Goal: Information Seeking & Learning: Learn about a topic

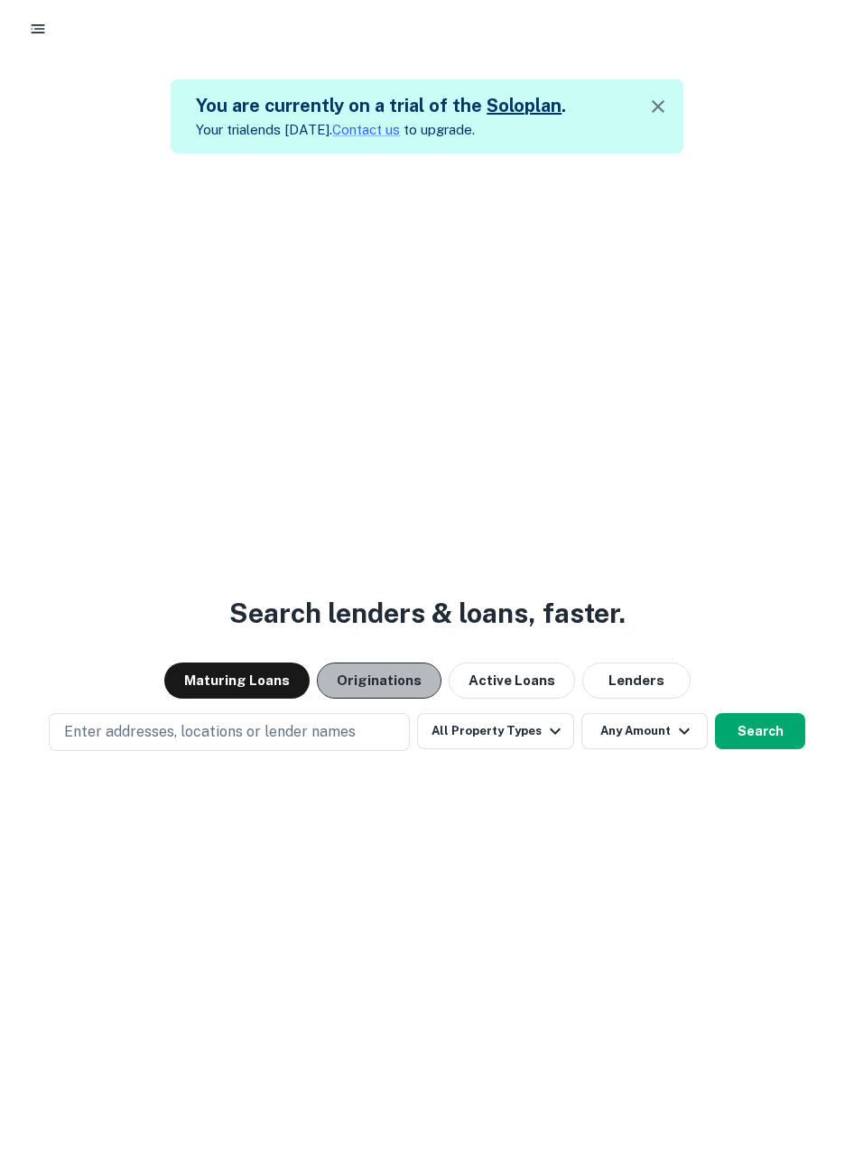
click at [383, 681] on button "Originations" at bounding box center [379, 680] width 125 height 36
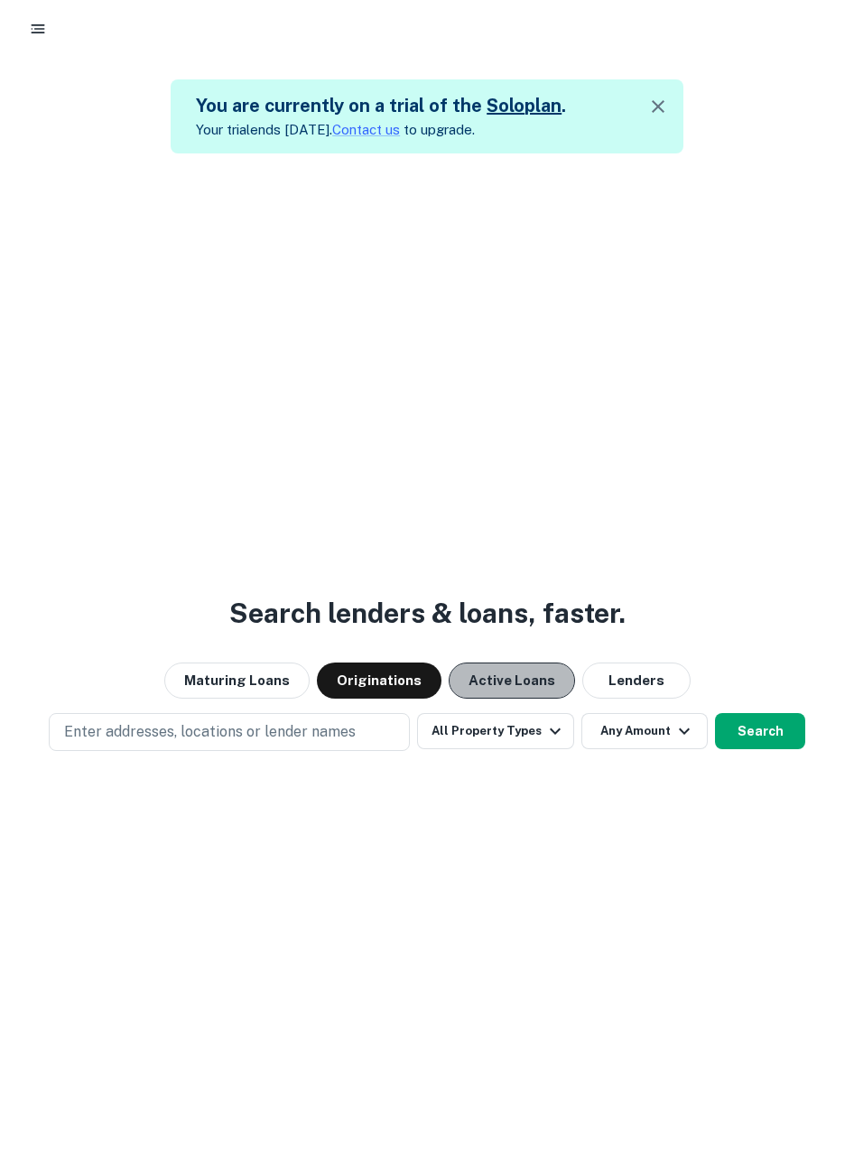
click at [533, 686] on button "Active Loans" at bounding box center [511, 680] width 126 height 36
click at [66, 27] on div at bounding box center [427, 29] width 810 height 32
click at [47, 34] on button "button" at bounding box center [38, 29] width 32 height 32
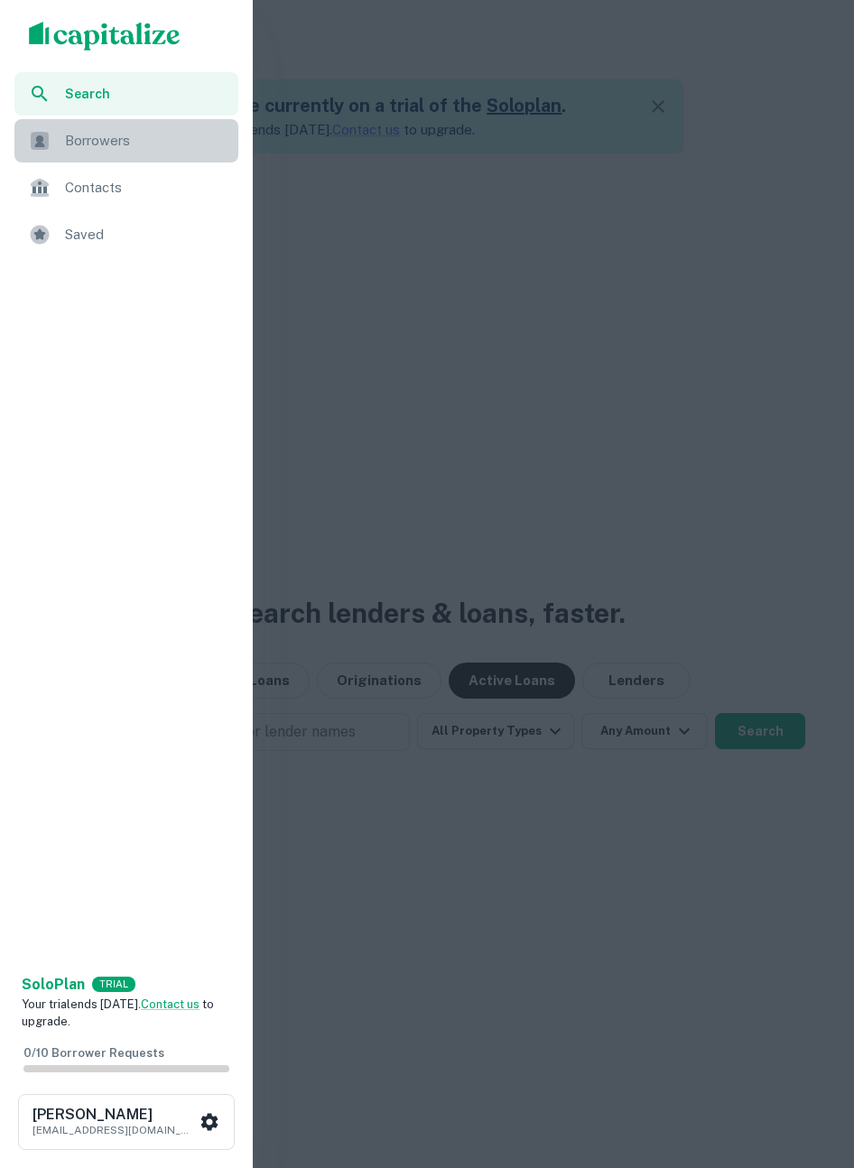
click at [94, 148] on span "Borrowers" at bounding box center [146, 141] width 162 height 22
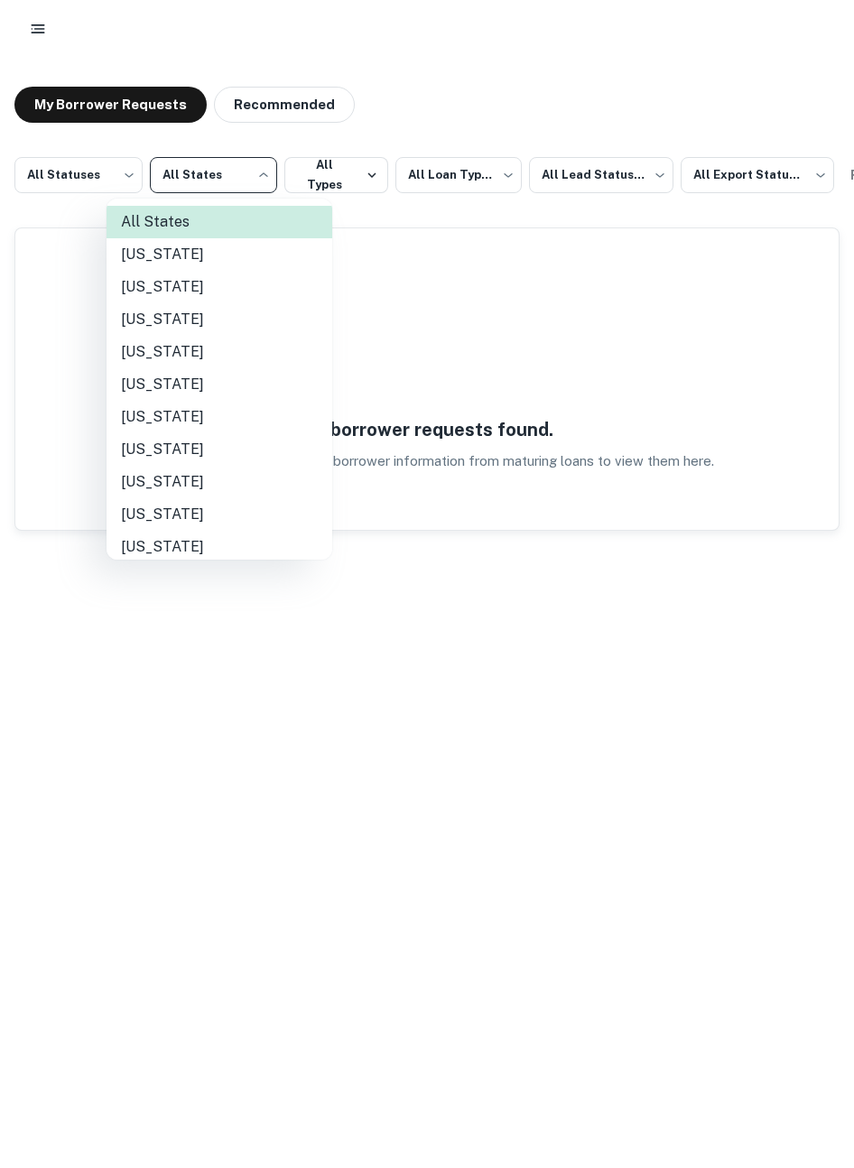
click at [239, 177] on body "**********" at bounding box center [427, 584] width 854 height 1168
click at [241, 263] on li "Alabama" at bounding box center [219, 254] width 226 height 32
type input "**"
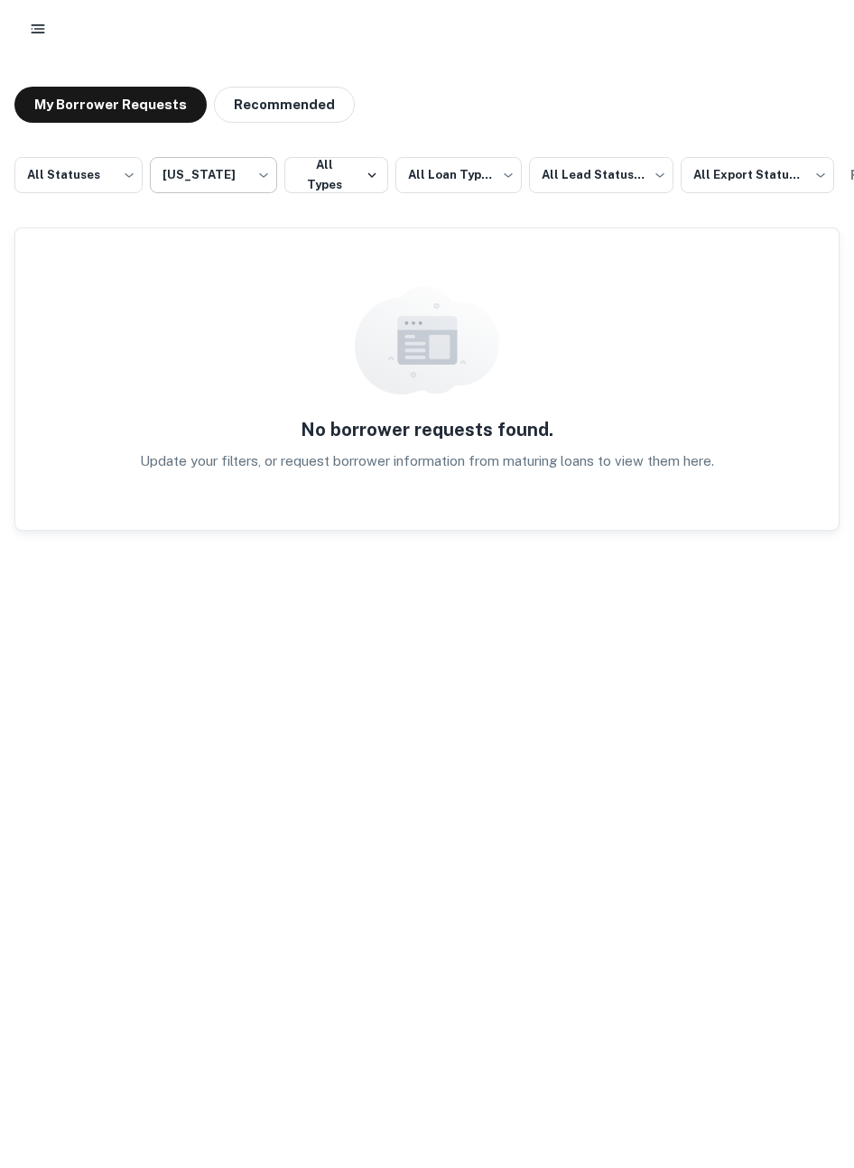
click at [216, 189] on body "**********" at bounding box center [427, 584] width 854 height 1168
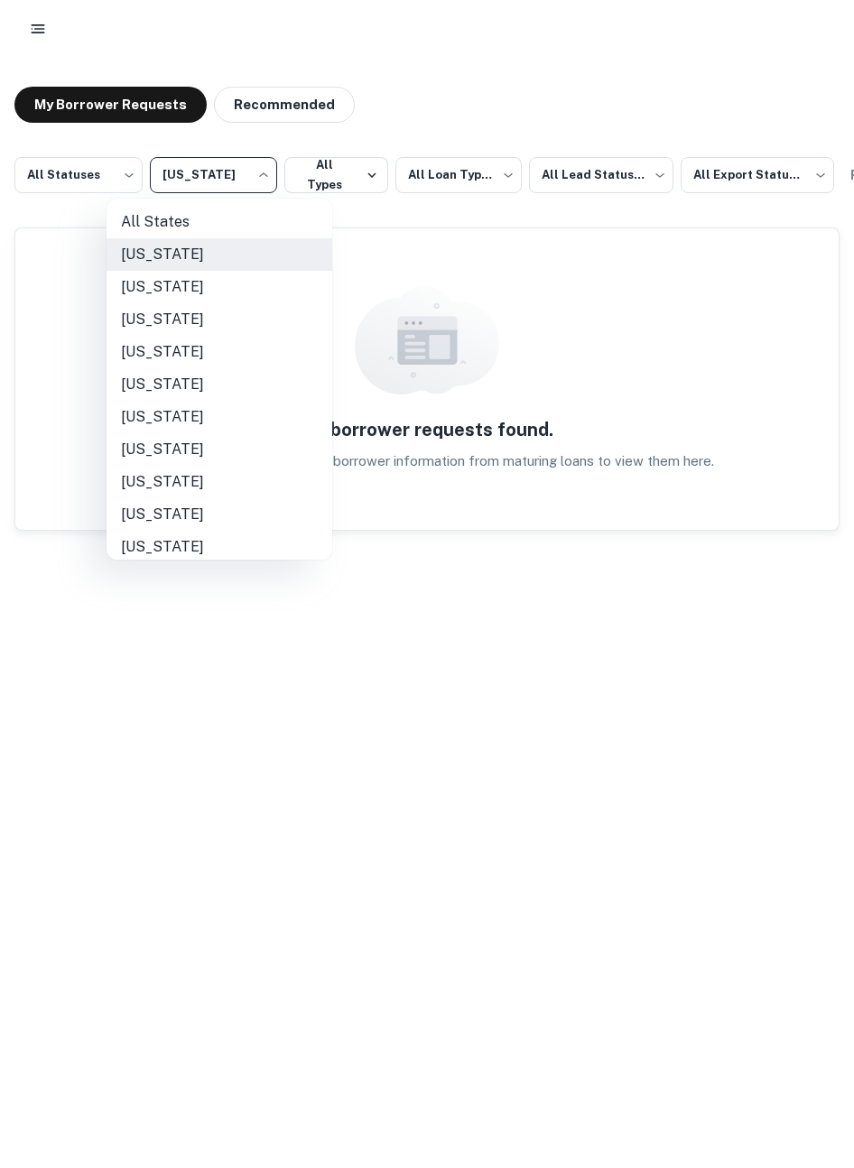
scroll to position [233, 0]
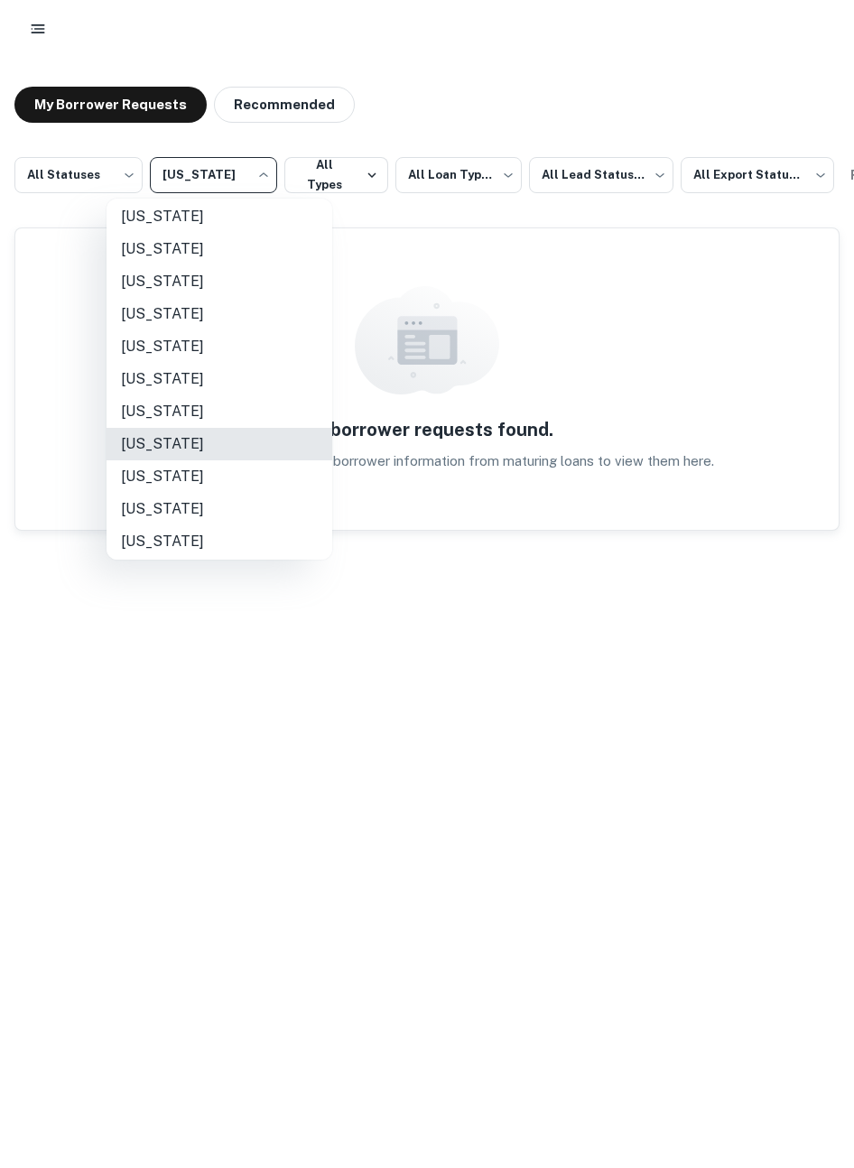
click at [165, 437] on li "Indiana" at bounding box center [219, 444] width 226 height 32
type input "**"
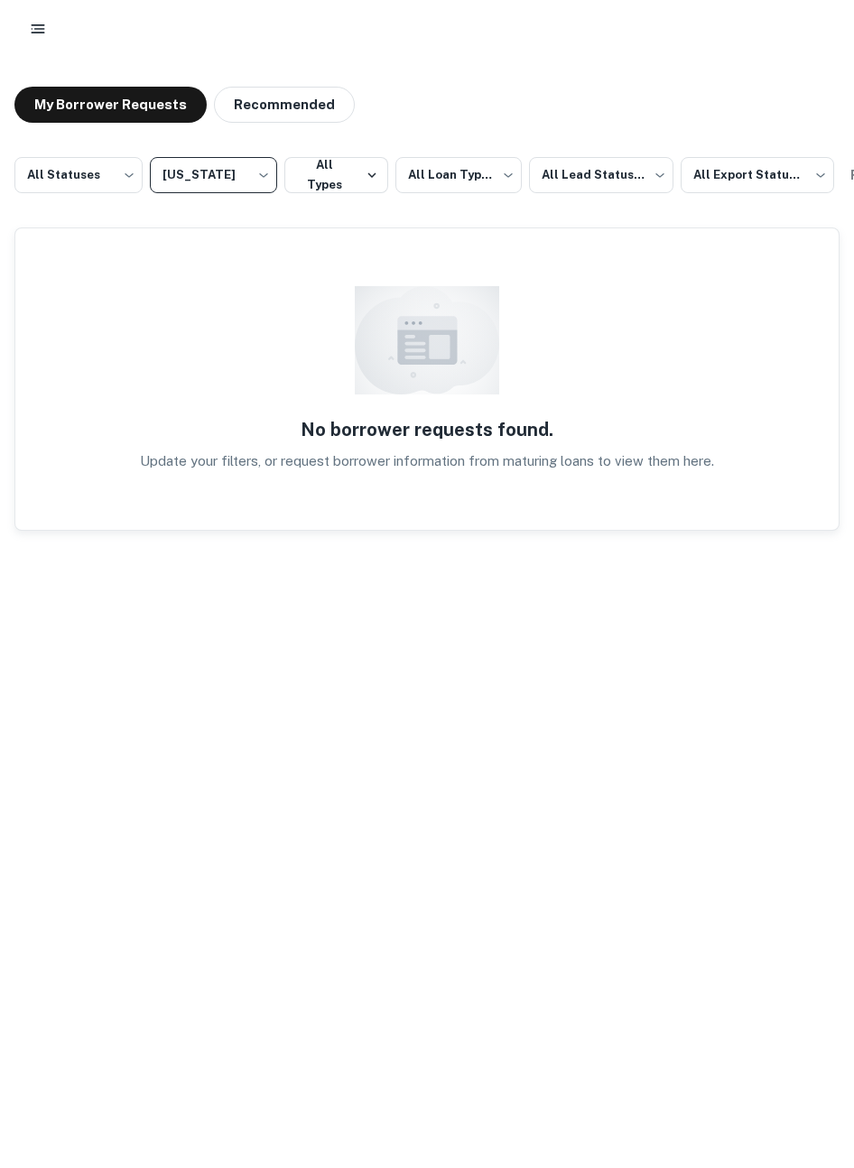
click at [41, 23] on icon "button" at bounding box center [38, 29] width 18 height 18
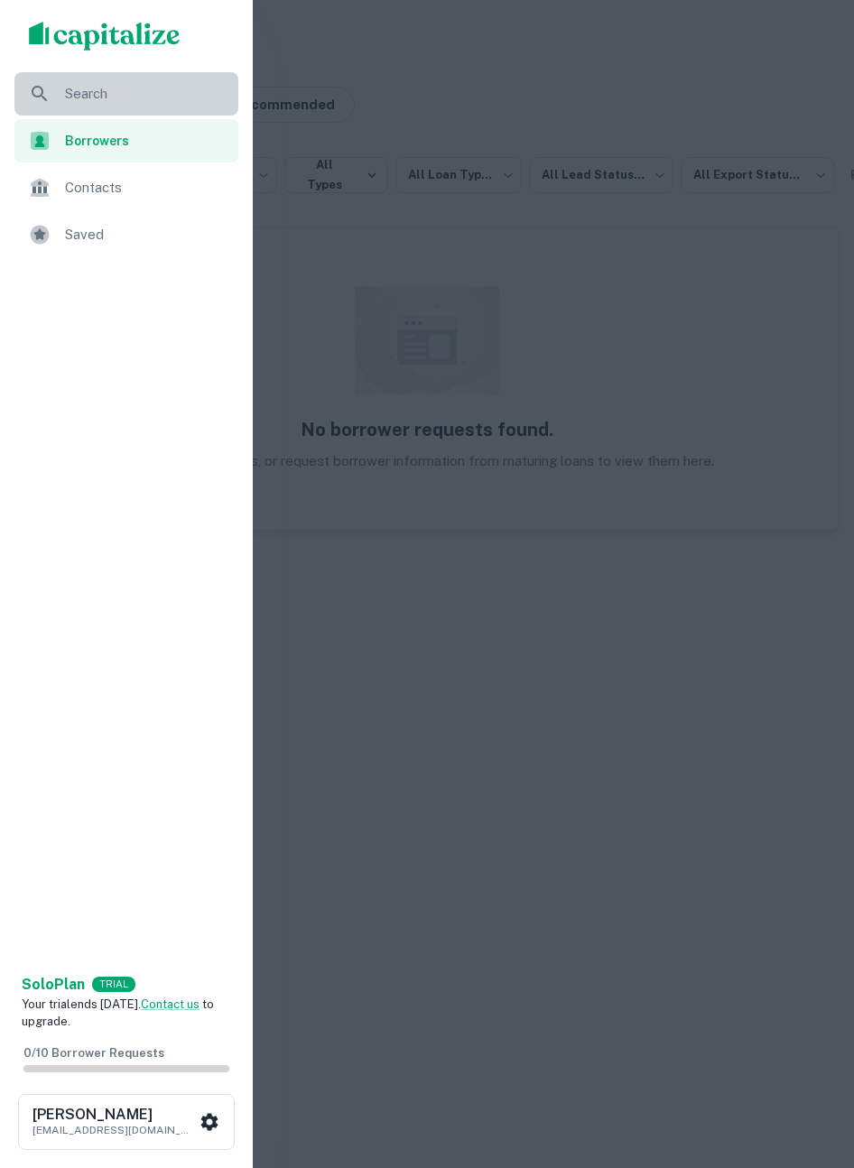
click at [91, 94] on span "Search" at bounding box center [146, 94] width 162 height 22
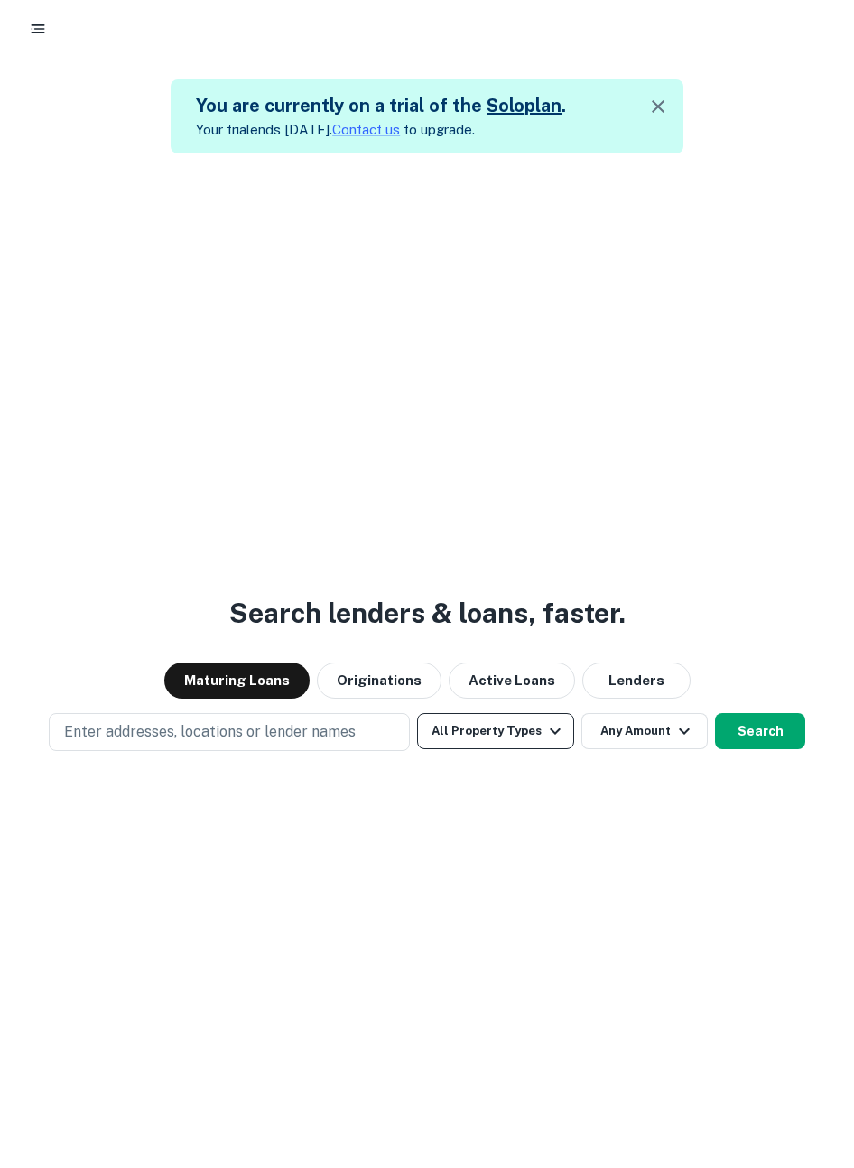
click at [495, 736] on button "All Property Types" at bounding box center [495, 731] width 157 height 36
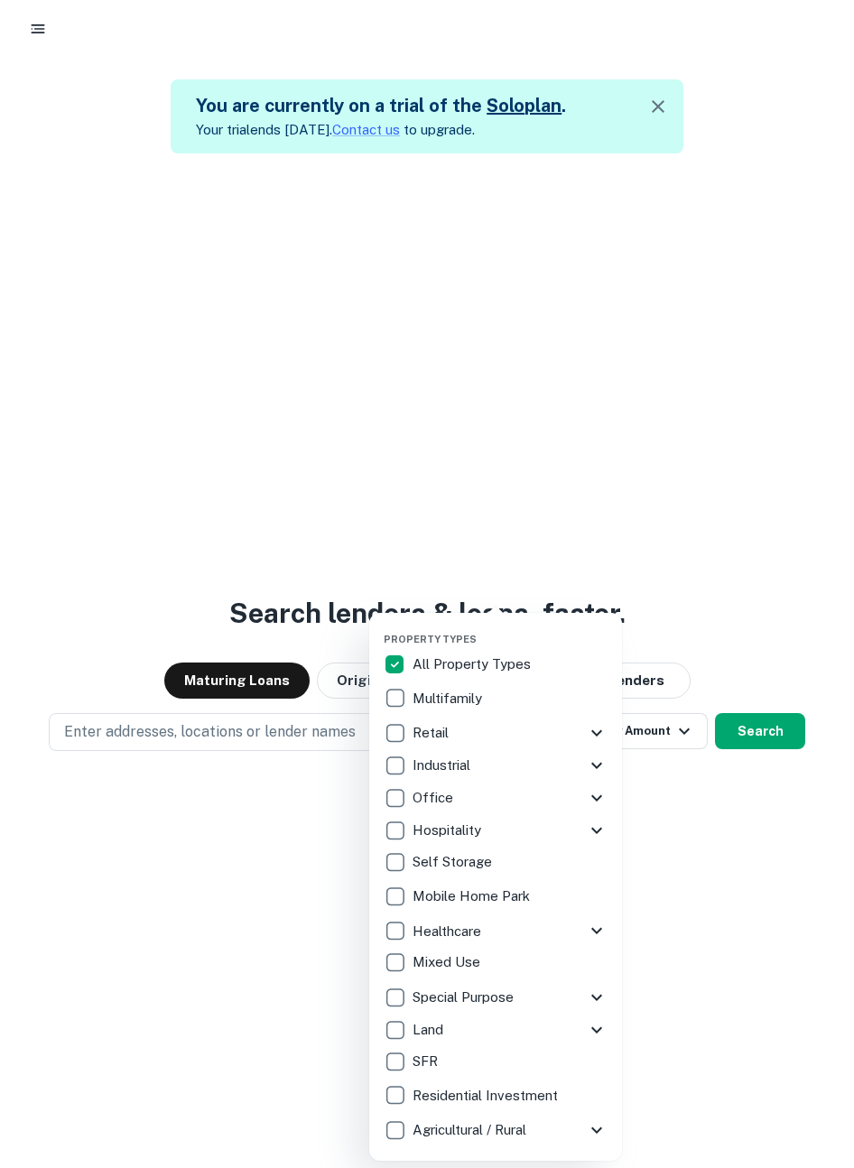
click at [297, 739] on div at bounding box center [427, 584] width 854 height 1168
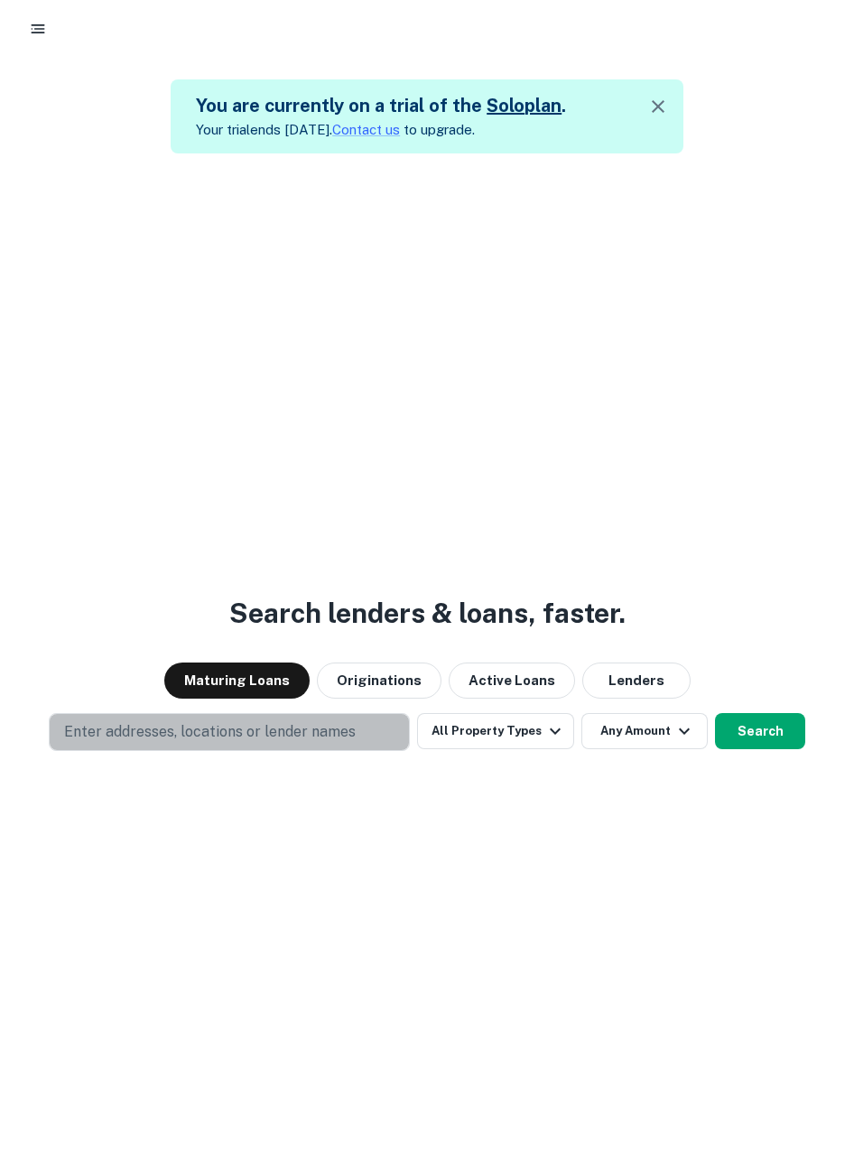
click at [286, 730] on p "Enter addresses, locations or lender names" at bounding box center [209, 732] width 291 height 22
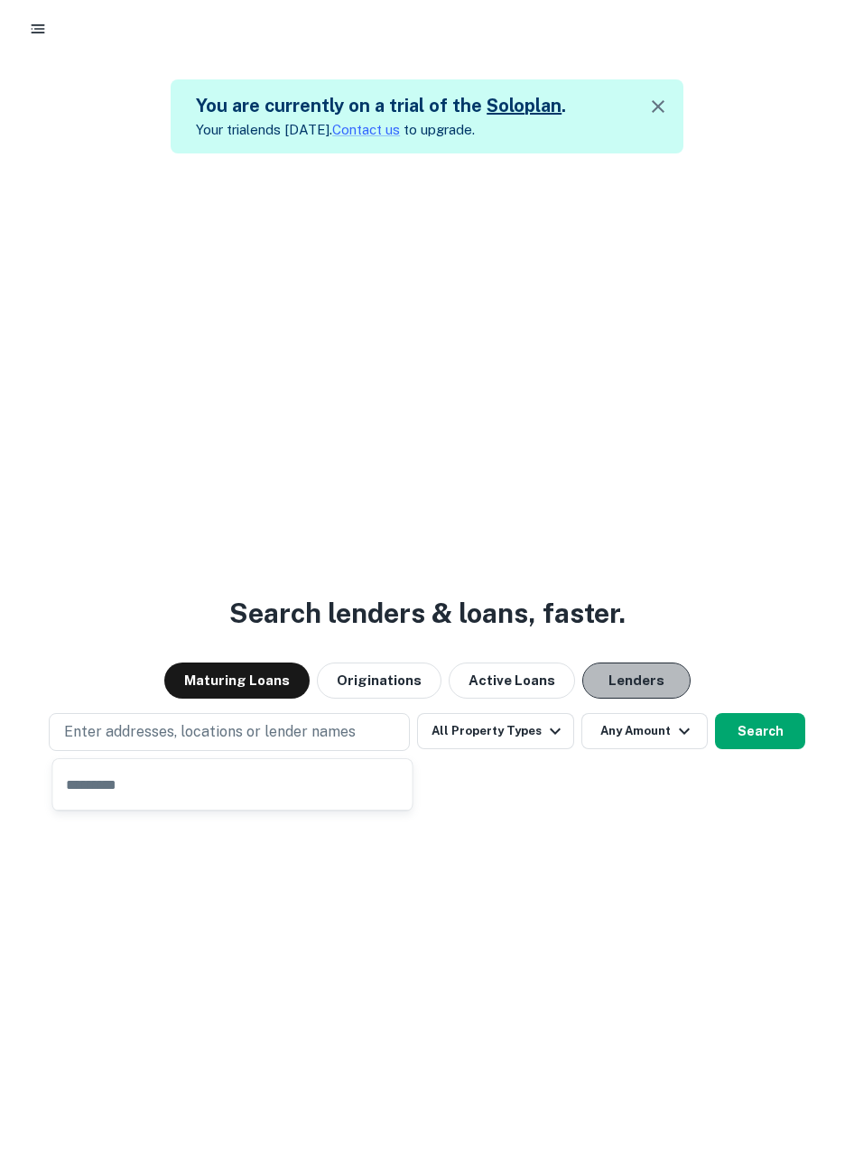
click at [652, 683] on button "Lenders" at bounding box center [636, 680] width 108 height 36
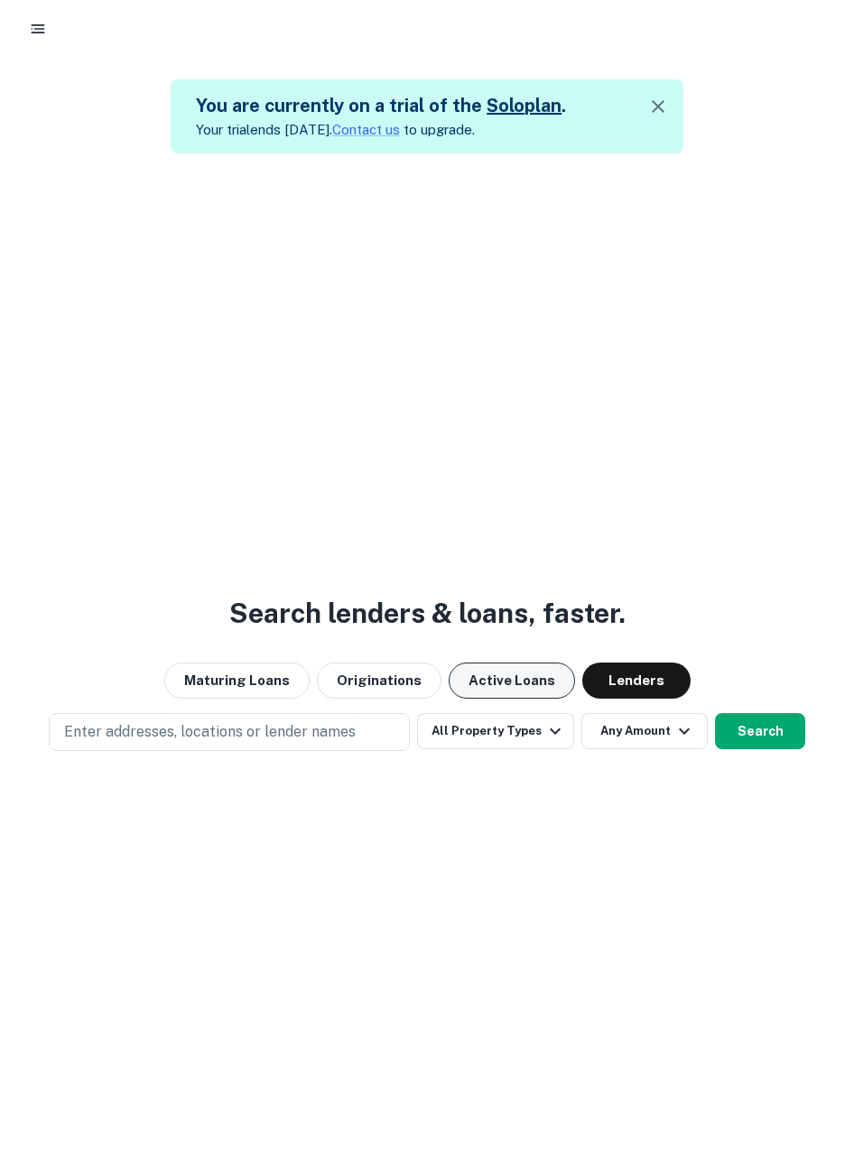
click at [527, 682] on button "Active Loans" at bounding box center [511, 680] width 126 height 36
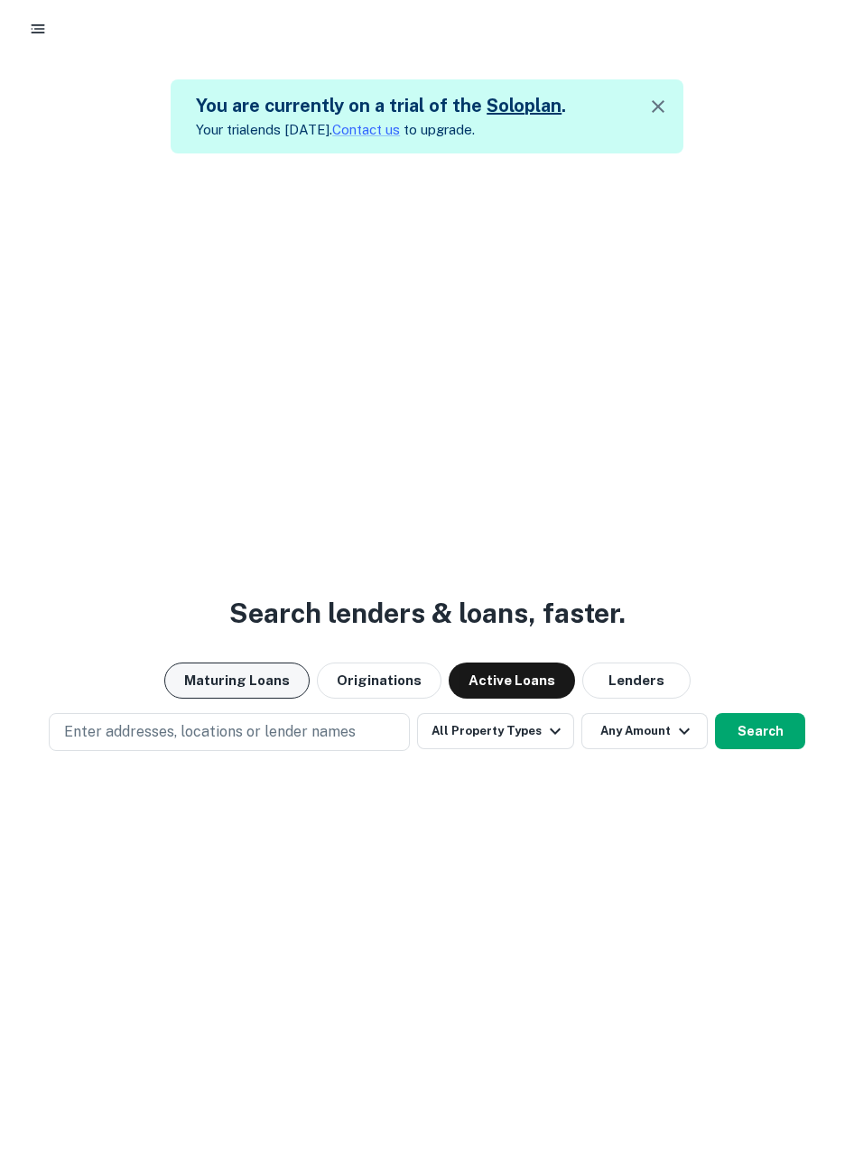
click at [222, 682] on button "Maturing Loans" at bounding box center [236, 680] width 145 height 36
click at [41, 32] on rect "button" at bounding box center [39, 33] width 14 height 2
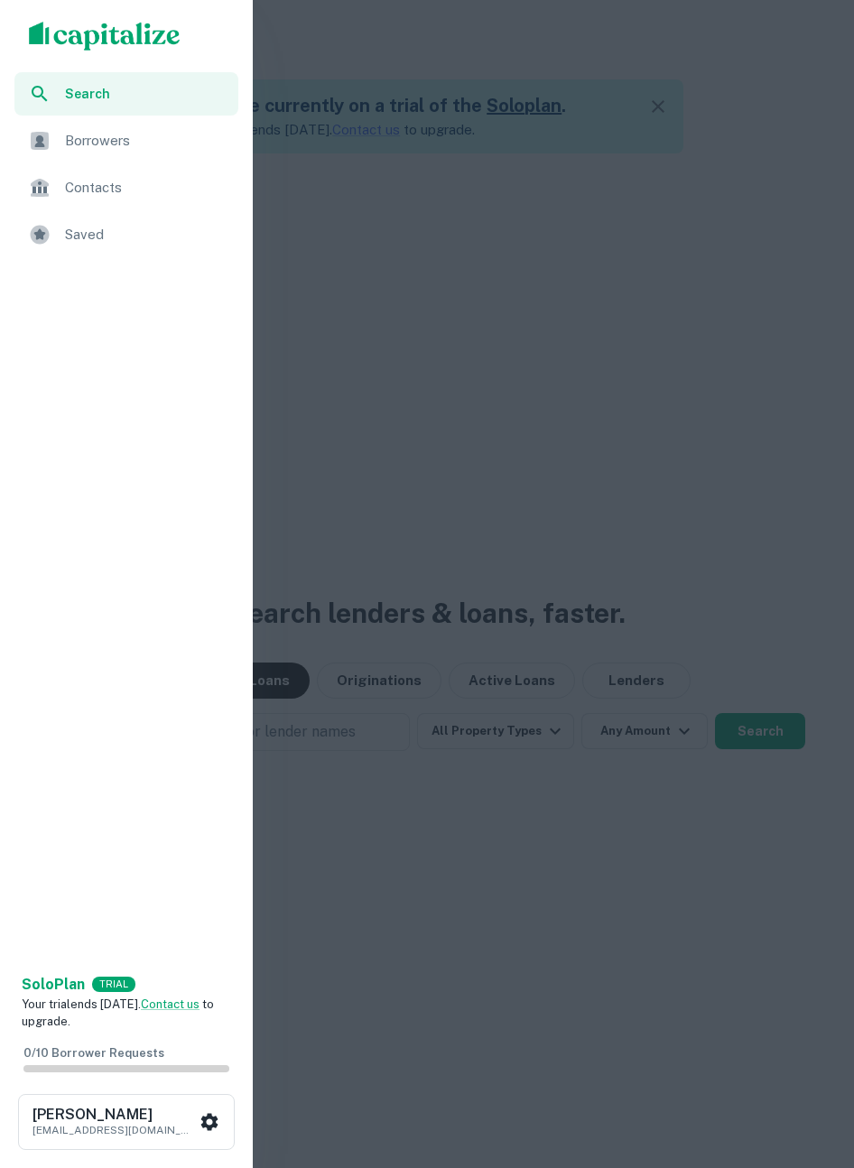
click at [393, 317] on div at bounding box center [427, 584] width 854 height 1168
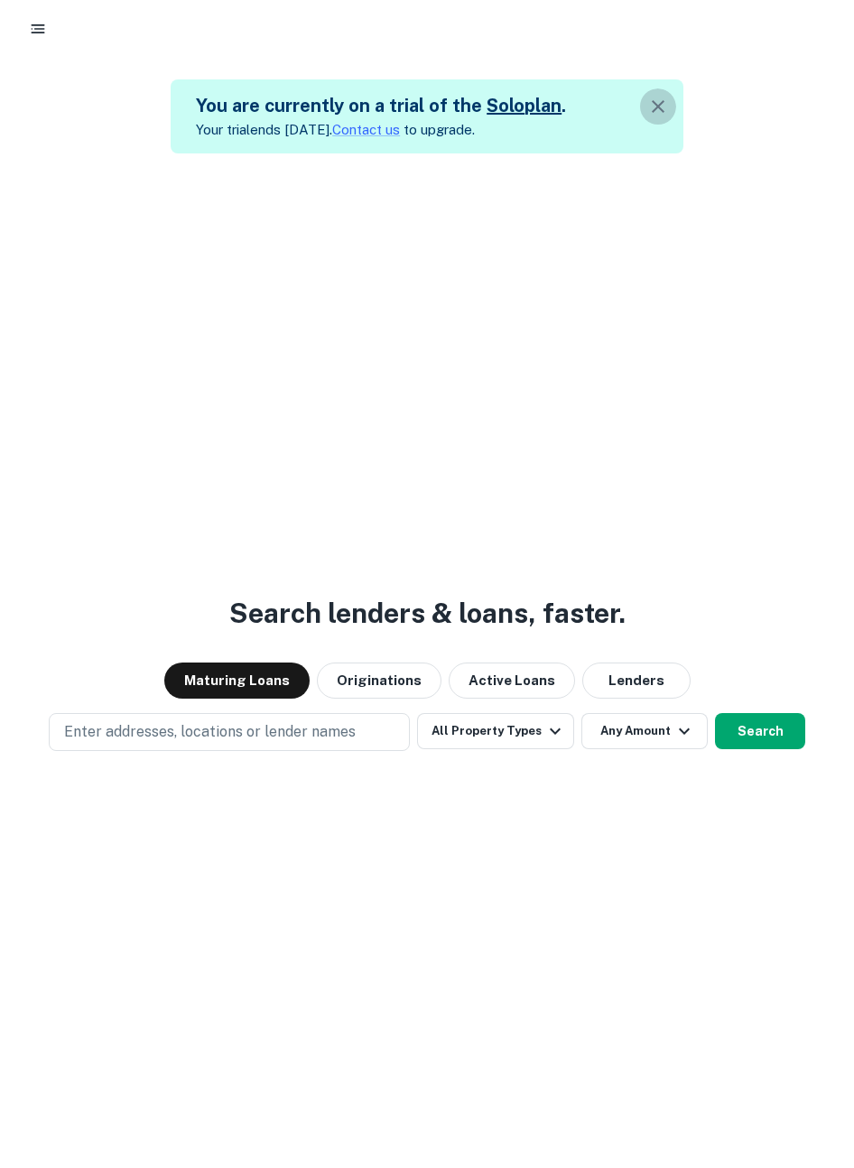
click at [657, 112] on icon "button" at bounding box center [658, 107] width 22 height 22
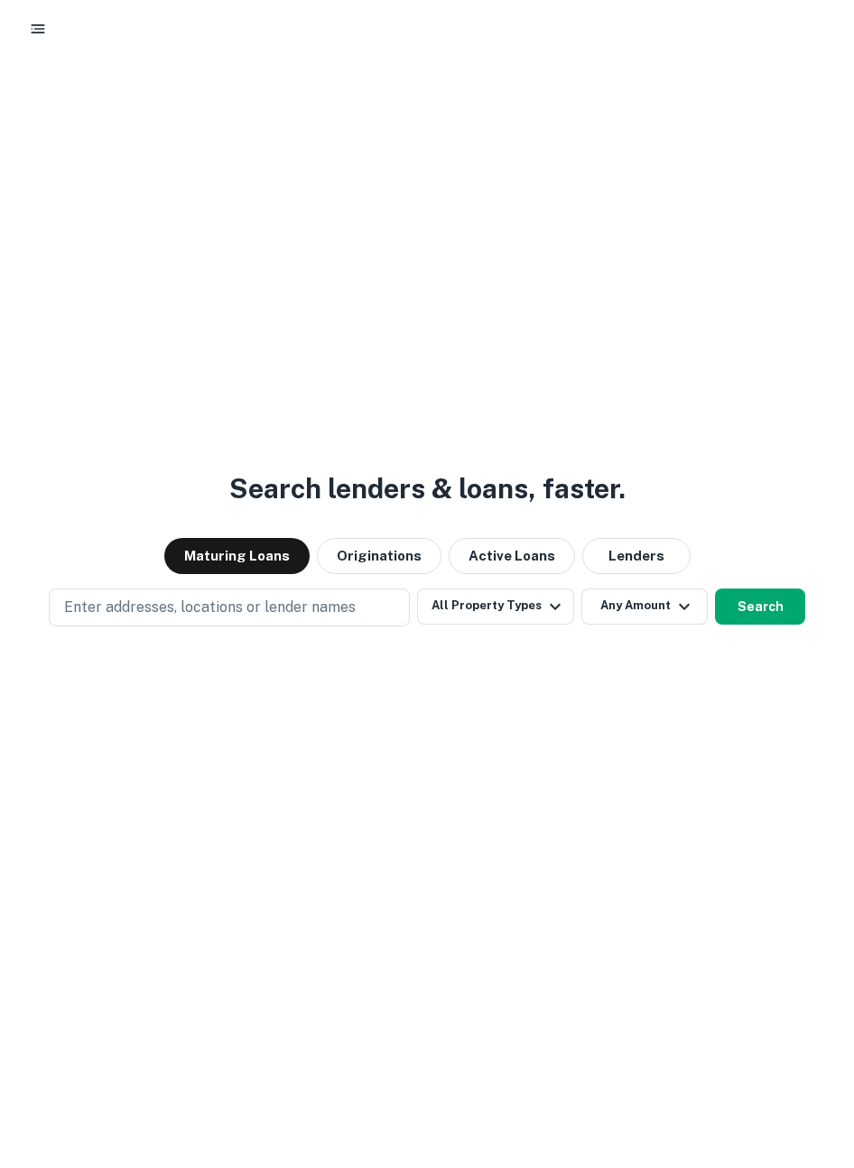
scroll to position [65, 0]
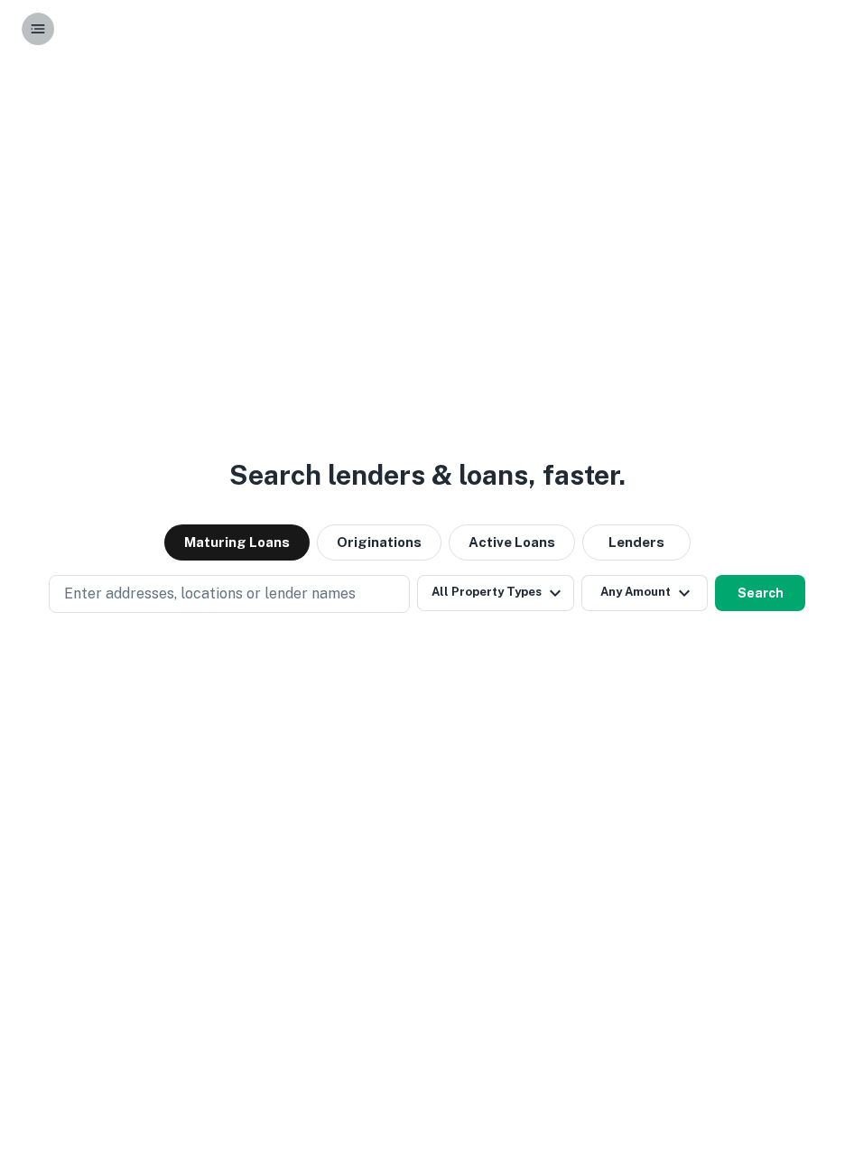
click at [42, 26] on icon "button" at bounding box center [38, 29] width 18 height 18
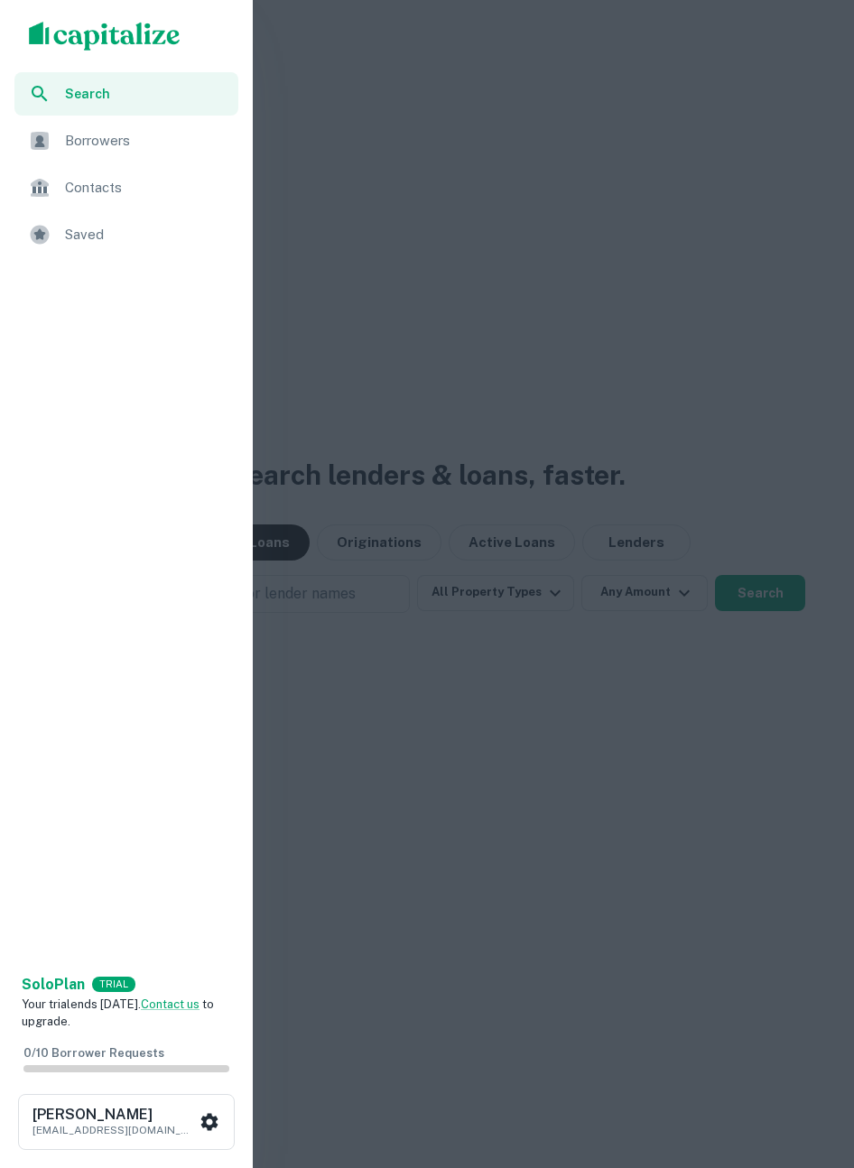
click at [548, 306] on div at bounding box center [427, 584] width 854 height 1168
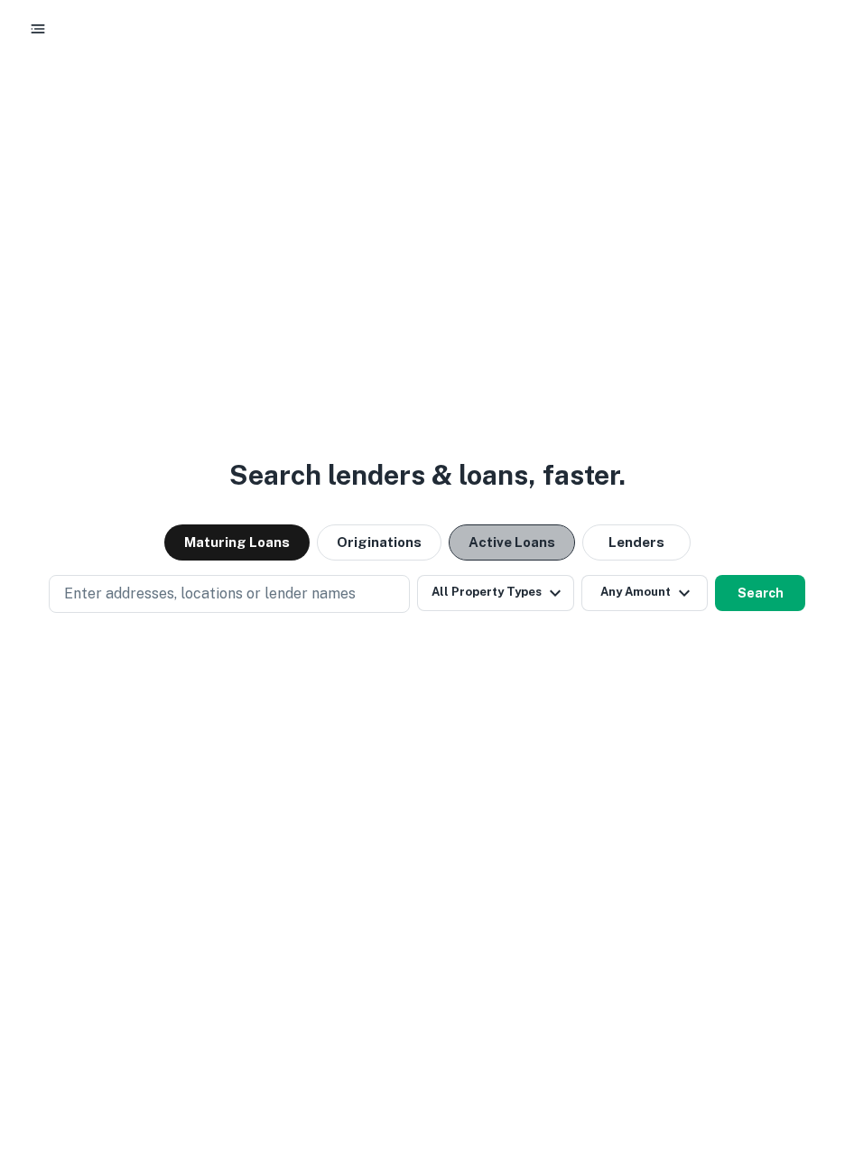
click at [498, 549] on button "Active Loans" at bounding box center [511, 542] width 126 height 36
click at [271, 549] on button "Maturing Loans" at bounding box center [236, 542] width 145 height 36
click at [487, 543] on button "Active Loans" at bounding box center [511, 542] width 126 height 36
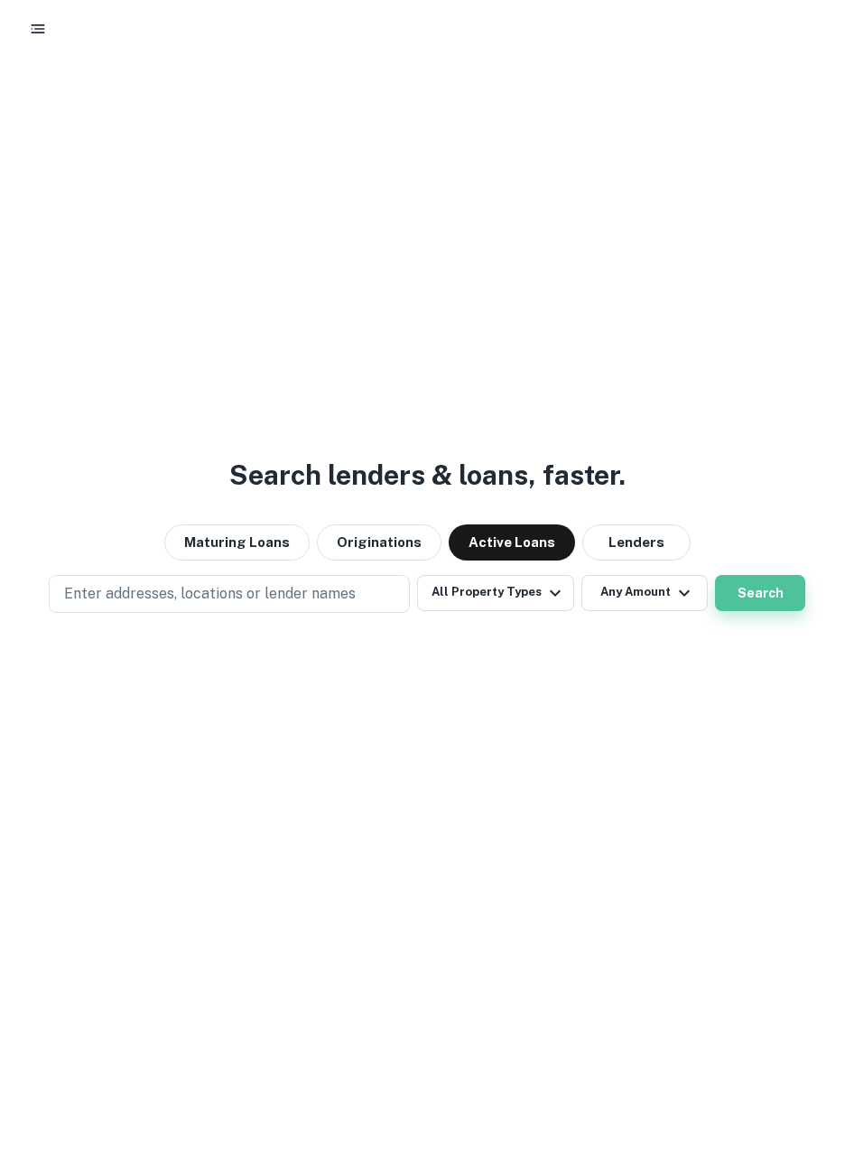
click at [756, 586] on button "Search" at bounding box center [760, 593] width 90 height 36
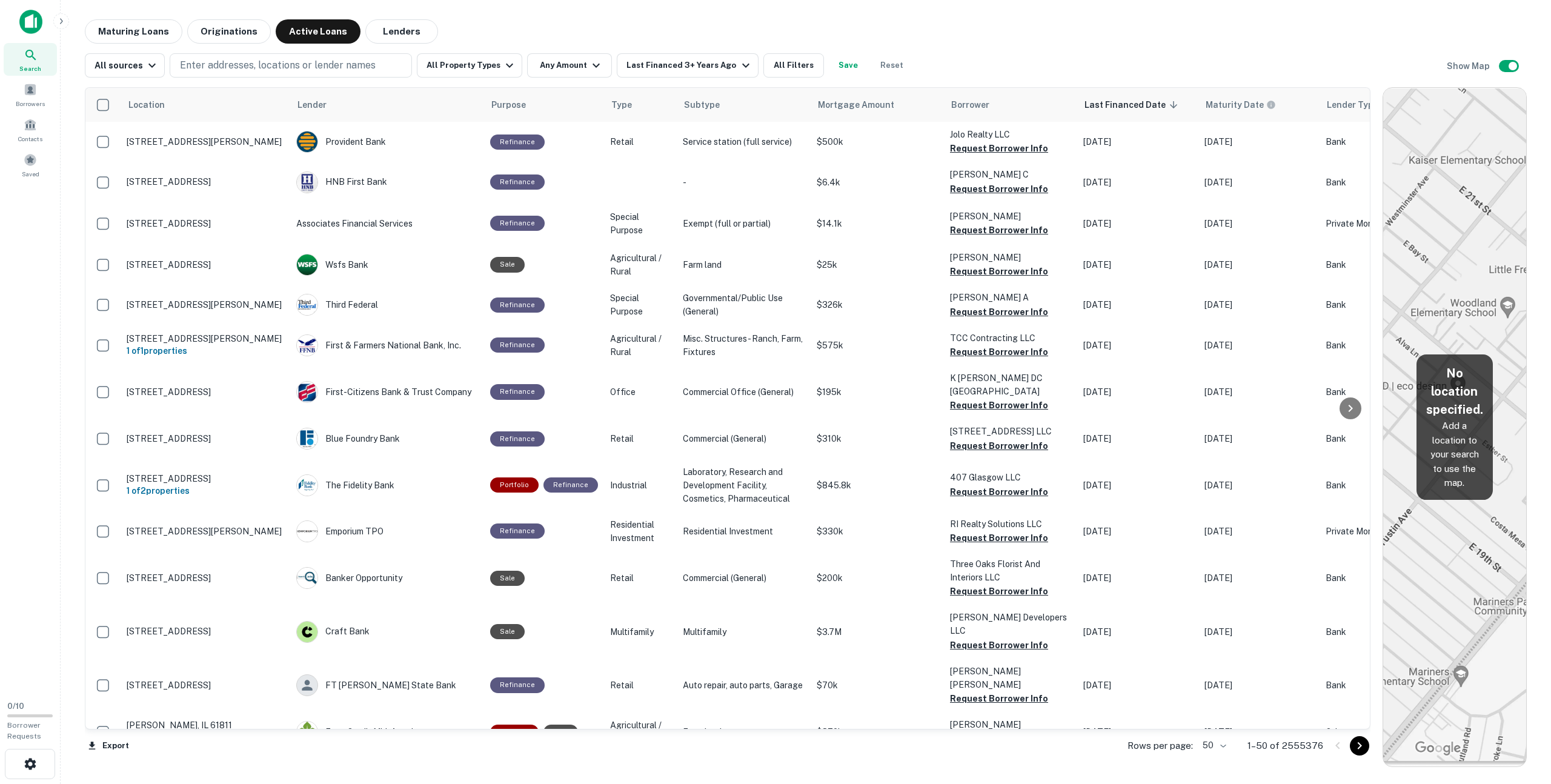
drag, startPoint x: 960, startPoint y: 179, endPoint x: 1463, endPoint y: 245, distance: 507.3
click at [573, 245] on div "Location Lender Purpose Type Subtype Mortgage Amount Borrower Last Financed Dat…" at bounding box center [805, 422] width 1442 height 689
click at [117, 71] on div "All sources" at bounding box center [127, 66] width 65 height 15
click at [211, 58] on div at bounding box center [775, 392] width 1551 height 784
click at [215, 66] on p "Enter addresses, locations or lender names" at bounding box center [277, 66] width 195 height 15
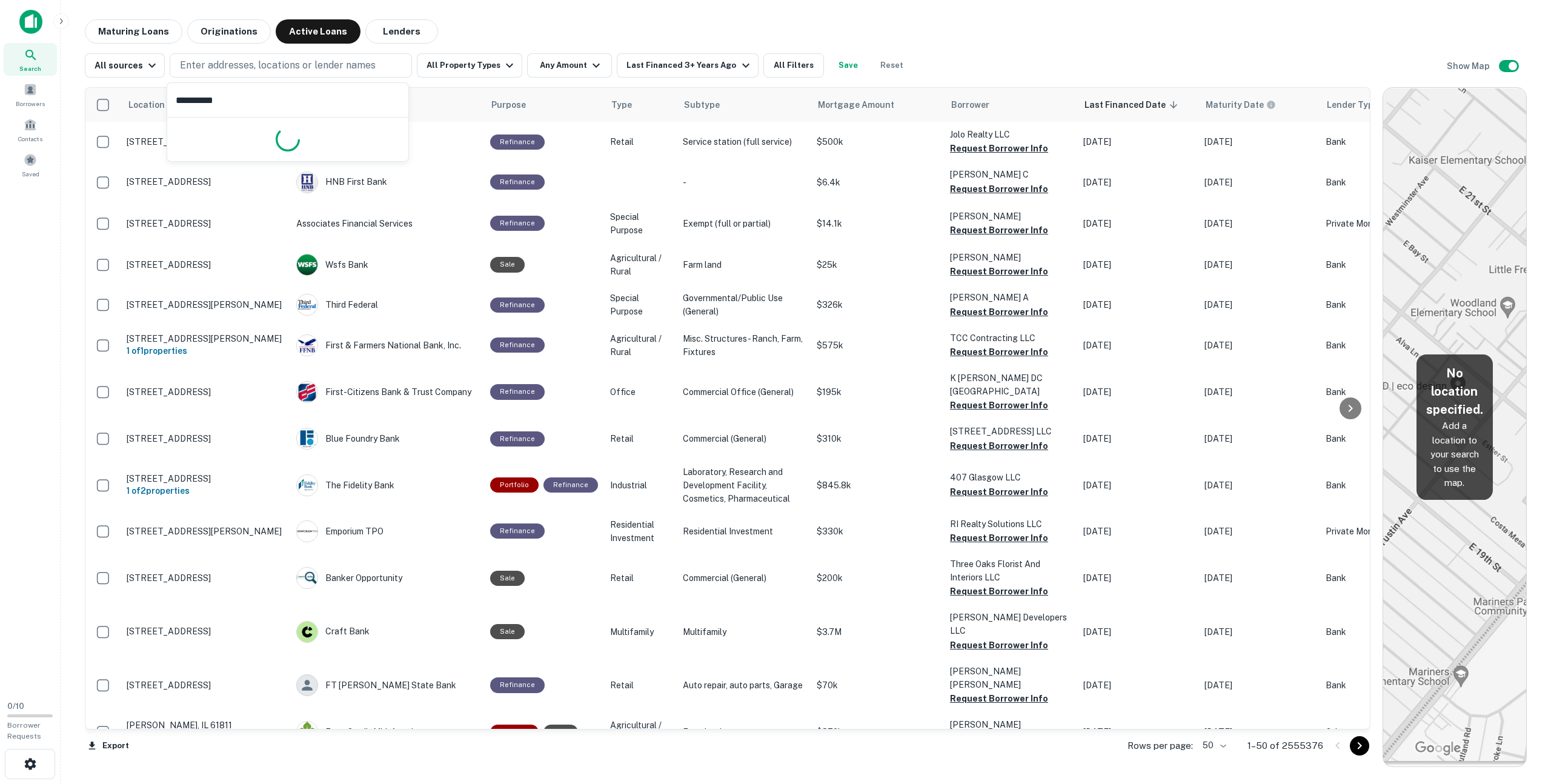
type input "**********"
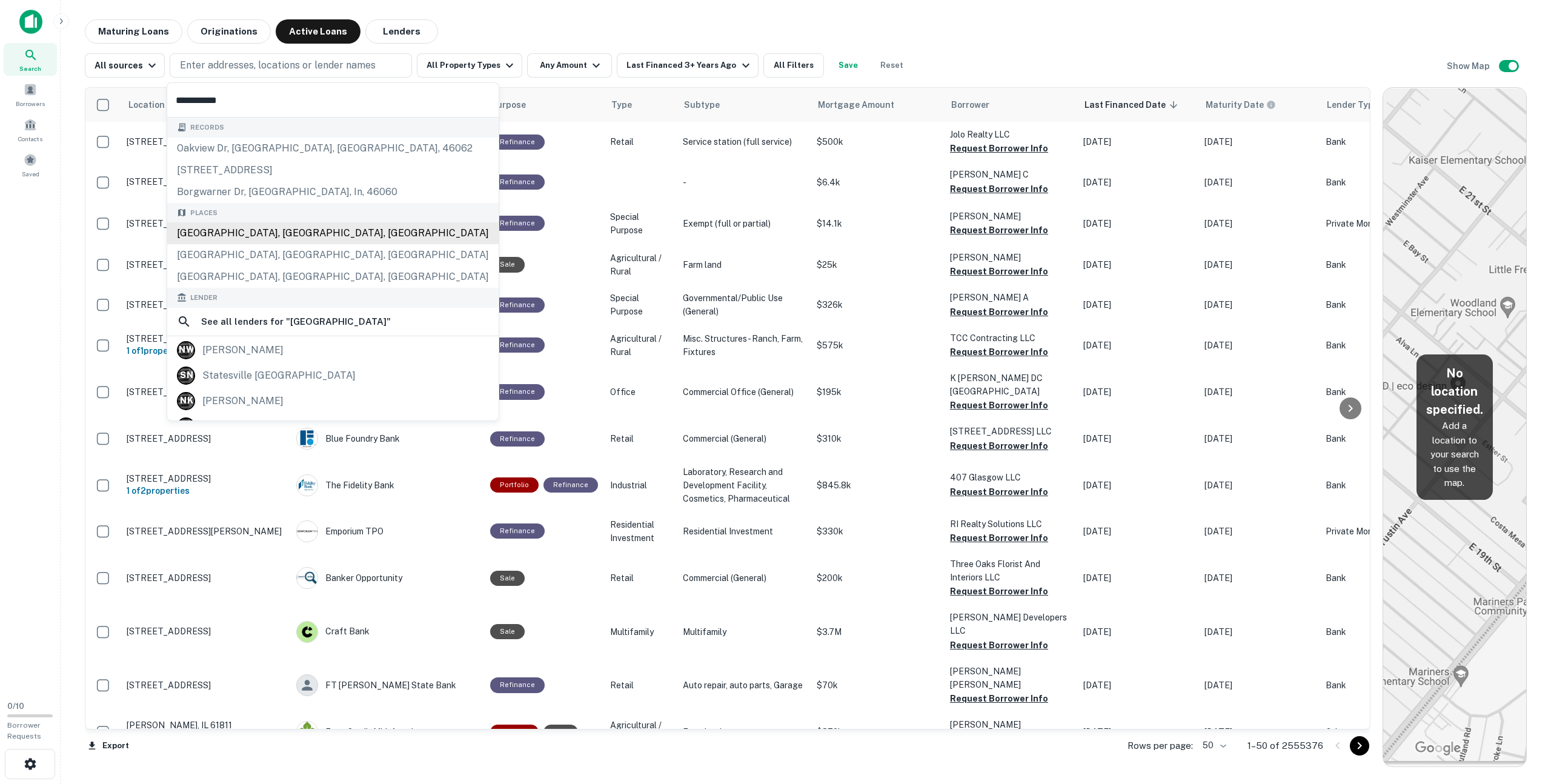
click at [286, 238] on div "[GEOGRAPHIC_DATA], [GEOGRAPHIC_DATA], [GEOGRAPHIC_DATA]" at bounding box center [333, 233] width 332 height 21
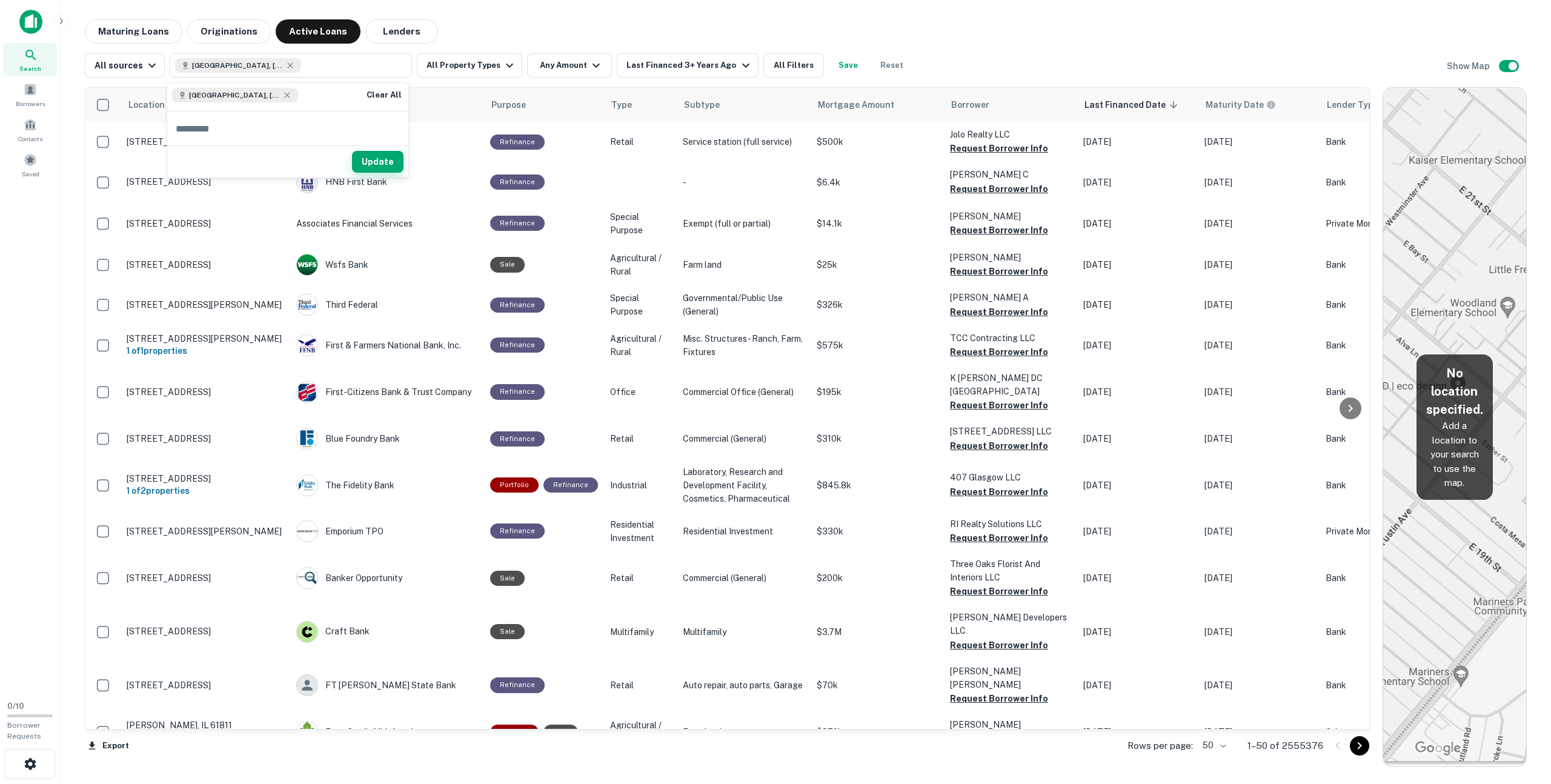
click at [392, 161] on button "Update" at bounding box center [377, 162] width 52 height 21
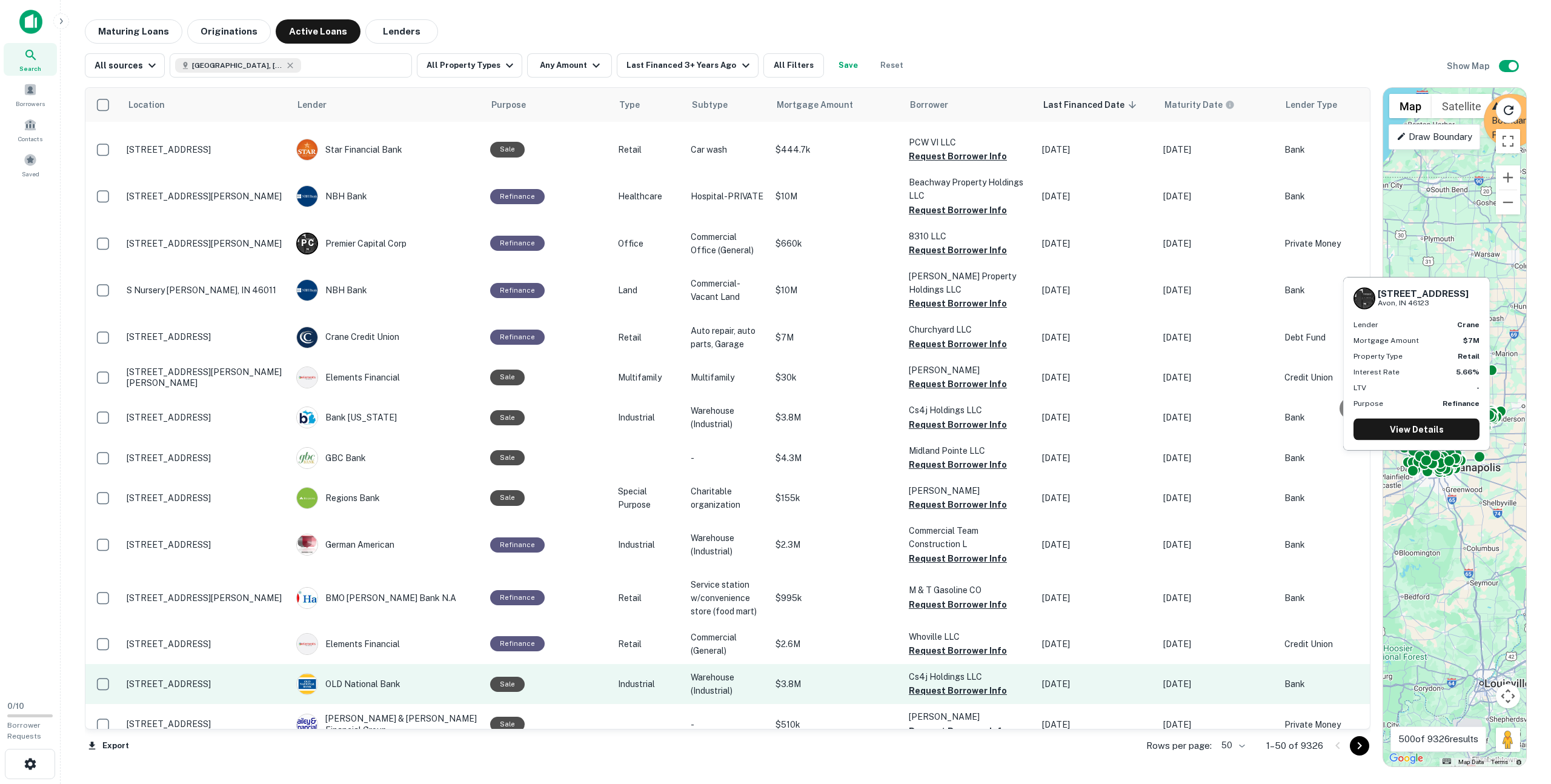
scroll to position [1788, 0]
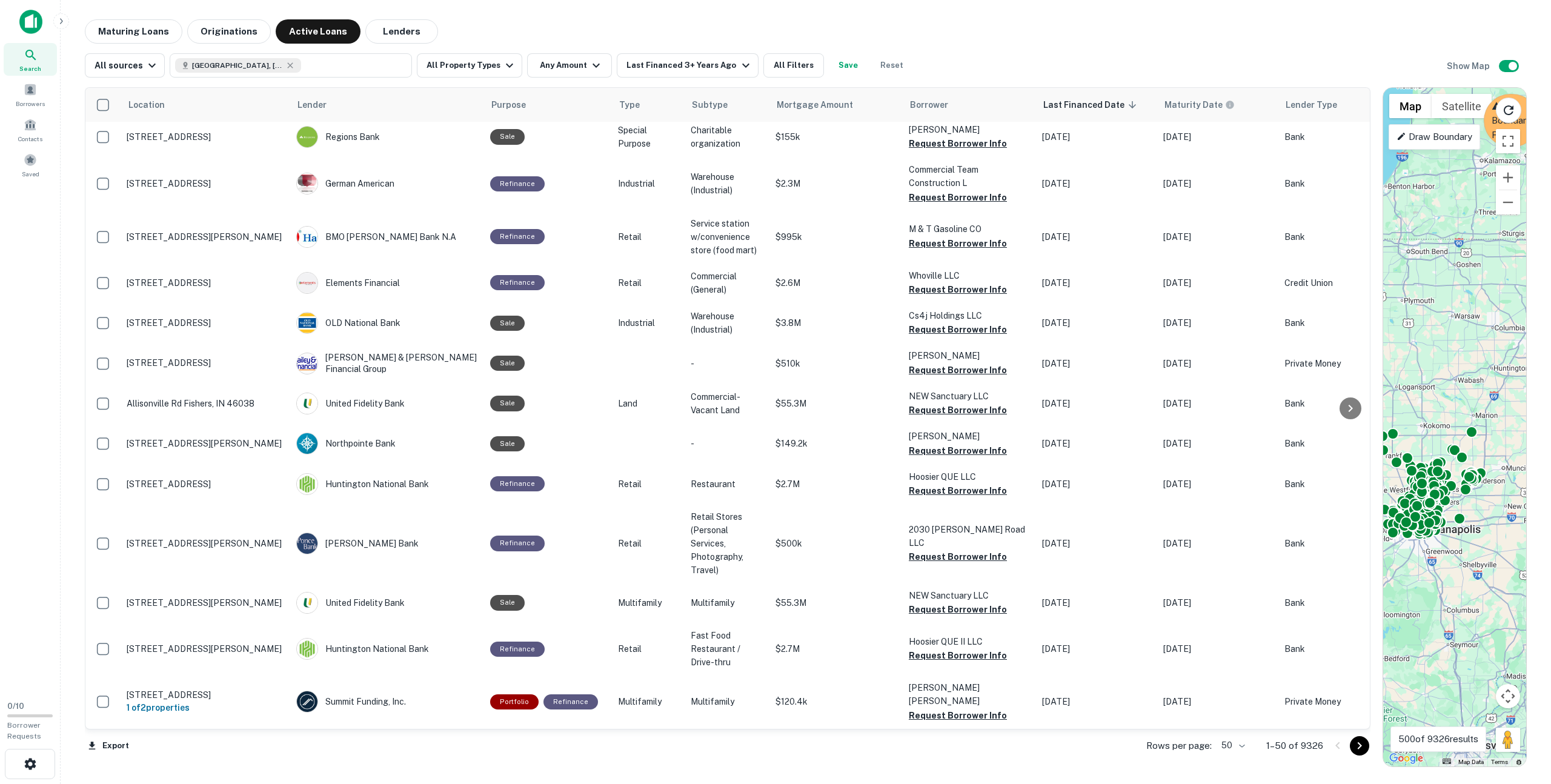
drag, startPoint x: 1480, startPoint y: 531, endPoint x: 1462, endPoint y: 586, distance: 57.9
click at [573, 586] on div "To activate drag with keyboard, press Alt + Enter. Once in keyboard drag state,…" at bounding box center [1454, 427] width 143 height 679
click at [573, 448] on div "To activate drag with keyboard, press Alt + Enter. Once in keyboard drag state,…" at bounding box center [1454, 427] width 143 height 679
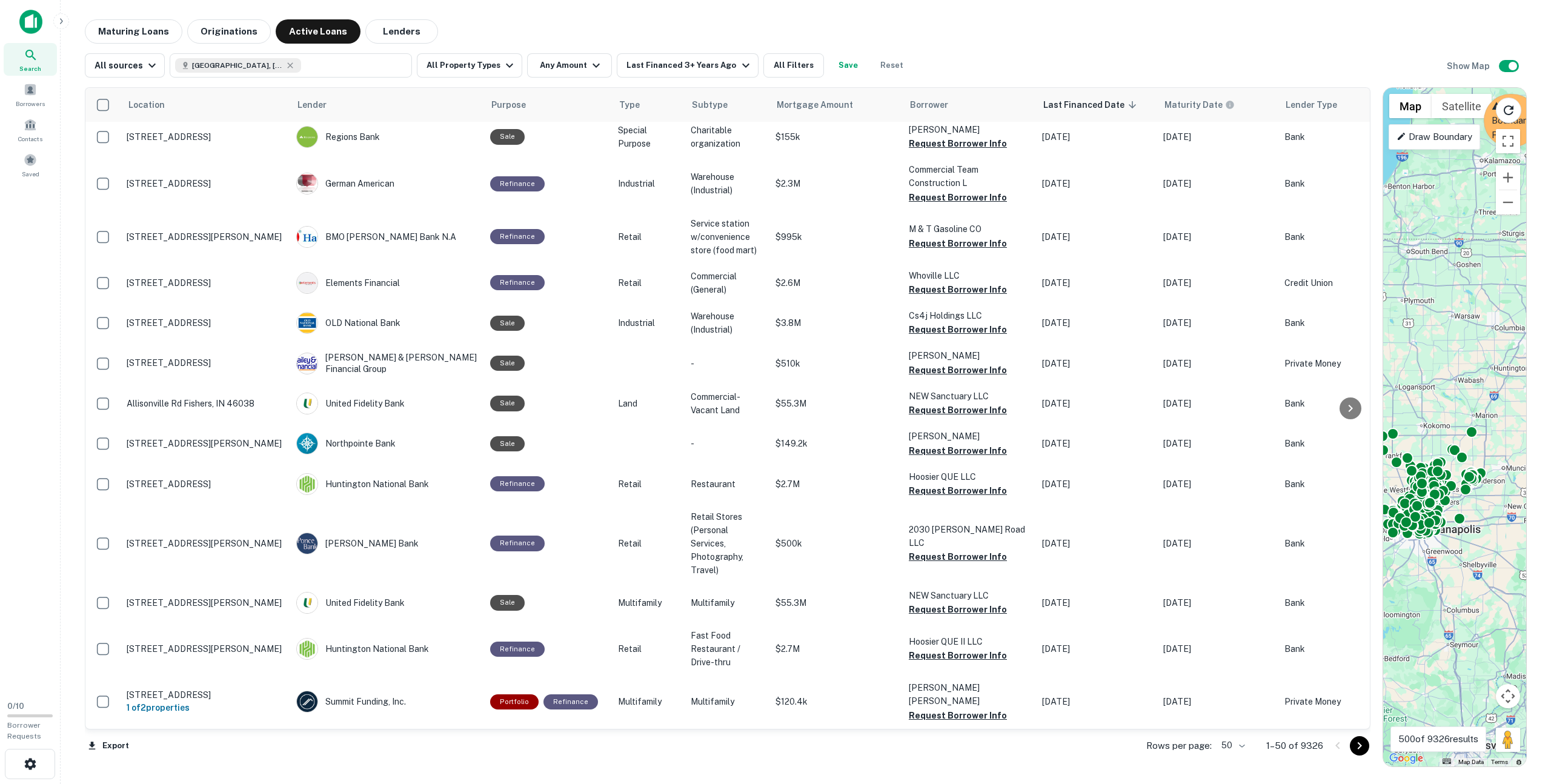
click at [573, 448] on div "To activate drag with keyboard, press Alt + Enter. Once in keyboard drag state,…" at bounding box center [1454, 427] width 143 height 679
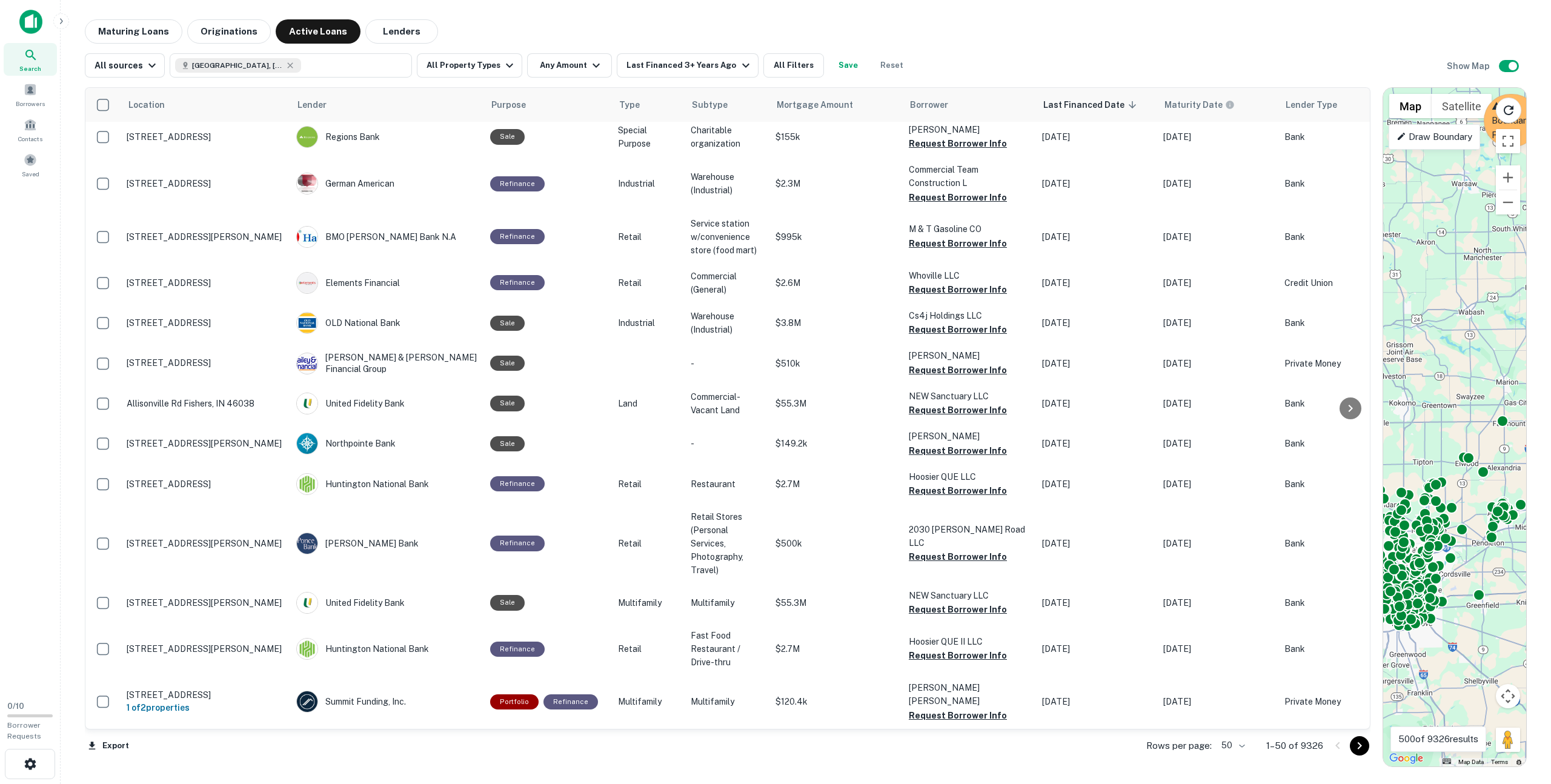
click at [573, 470] on div "To activate drag with keyboard, press Alt + Enter. Once in keyboard drag state,…" at bounding box center [1454, 427] width 143 height 679
click at [573, 465] on div "To activate drag with keyboard, press Alt + Enter. Once in keyboard drag state,…" at bounding box center [1454, 427] width 143 height 679
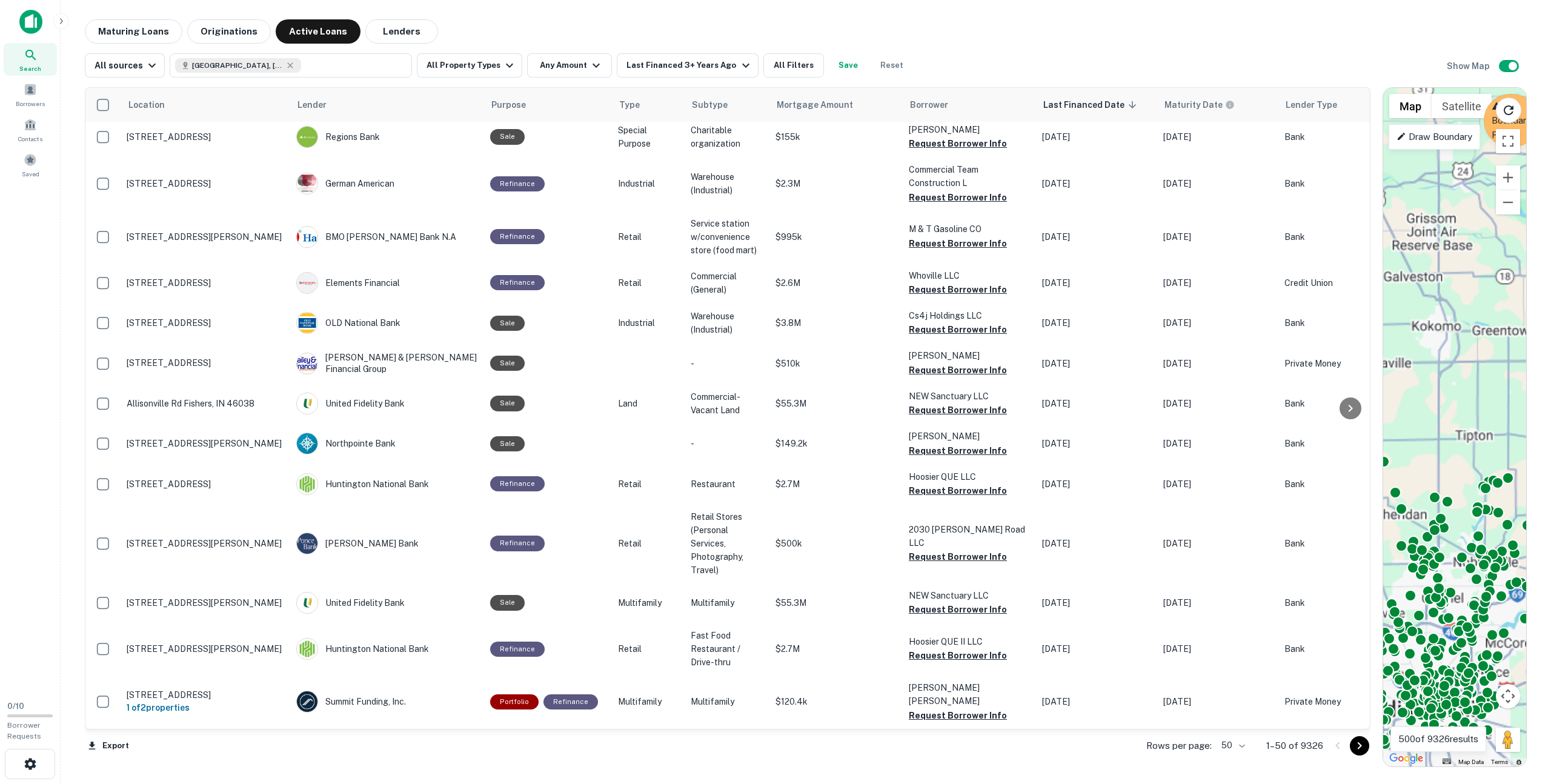
drag, startPoint x: 1433, startPoint y: 465, endPoint x: 1475, endPoint y: 446, distance: 46.1
click at [573, 437] on div "To activate drag with keyboard, press Alt + Enter. Once in keyboard drag state,…" at bounding box center [1454, 427] width 143 height 679
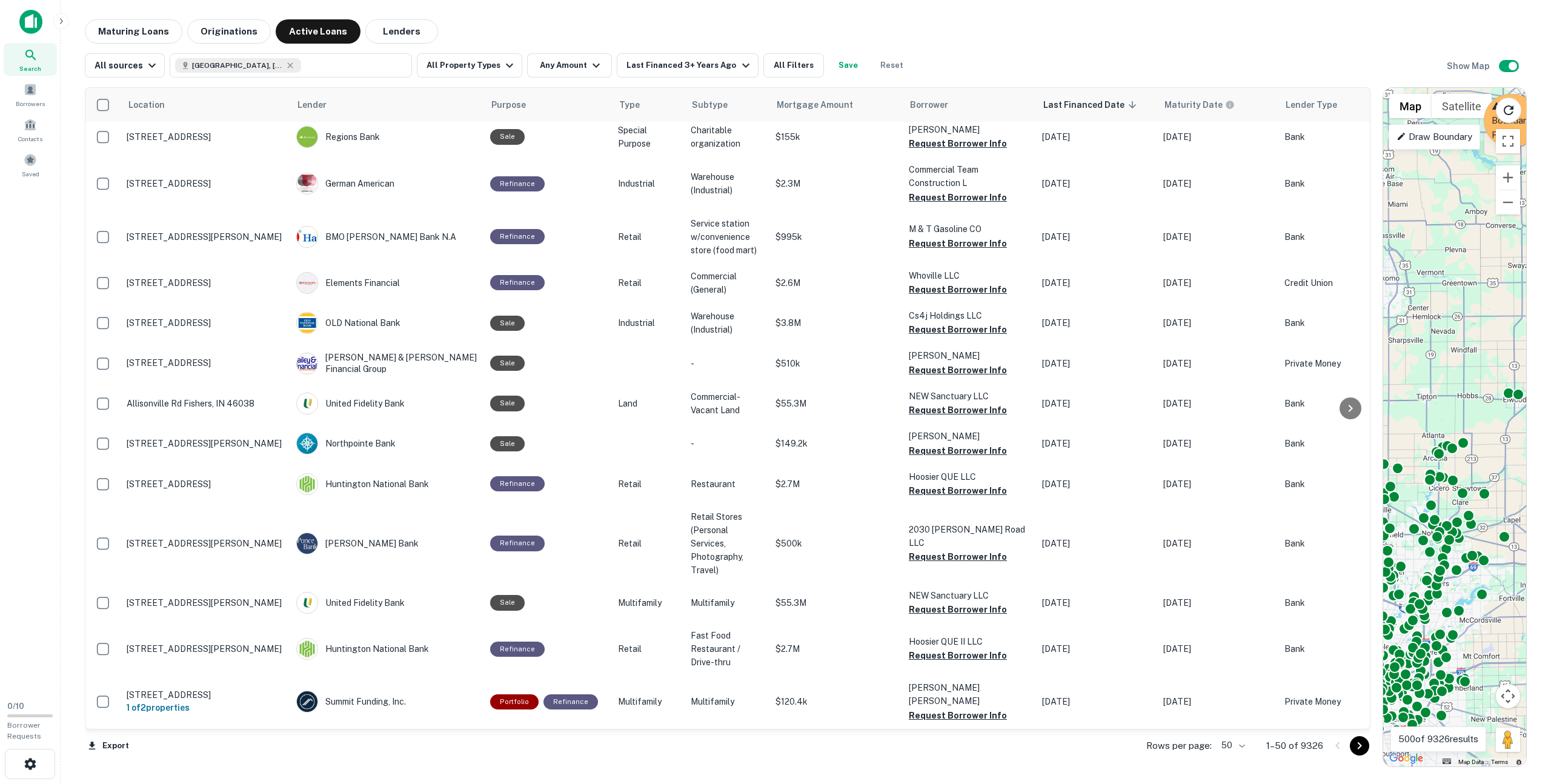
drag, startPoint x: 1444, startPoint y: 450, endPoint x: 1395, endPoint y: 361, distance: 101.6
click at [573, 361] on div "To activate drag with keyboard, press Alt + Enter. Once in keyboard drag state,…" at bounding box center [1454, 427] width 143 height 679
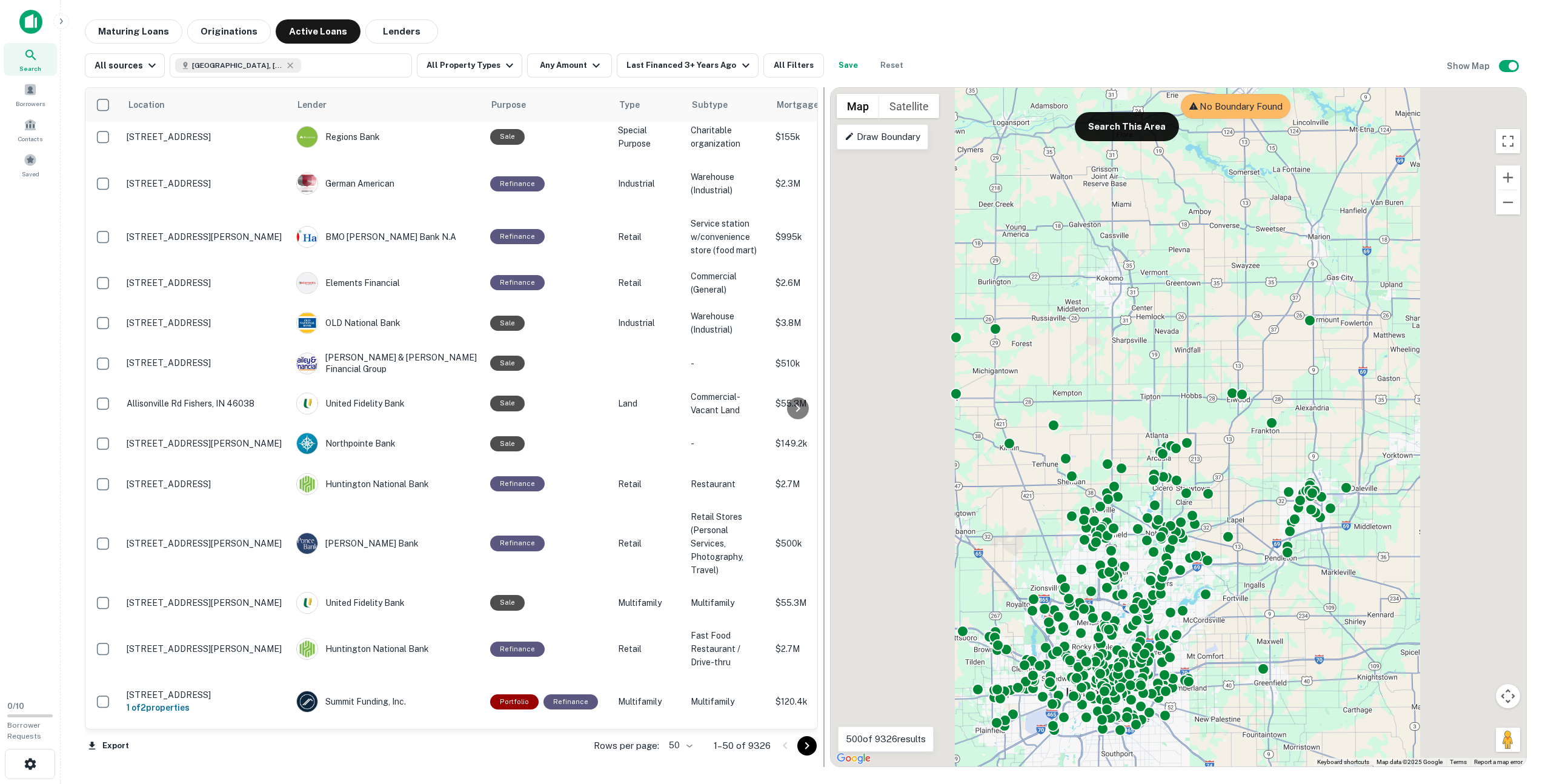
drag, startPoint x: 1378, startPoint y: 367, endPoint x: 827, endPoint y: 400, distance: 552.0
click at [573, 400] on div at bounding box center [824, 427] width 12 height 679
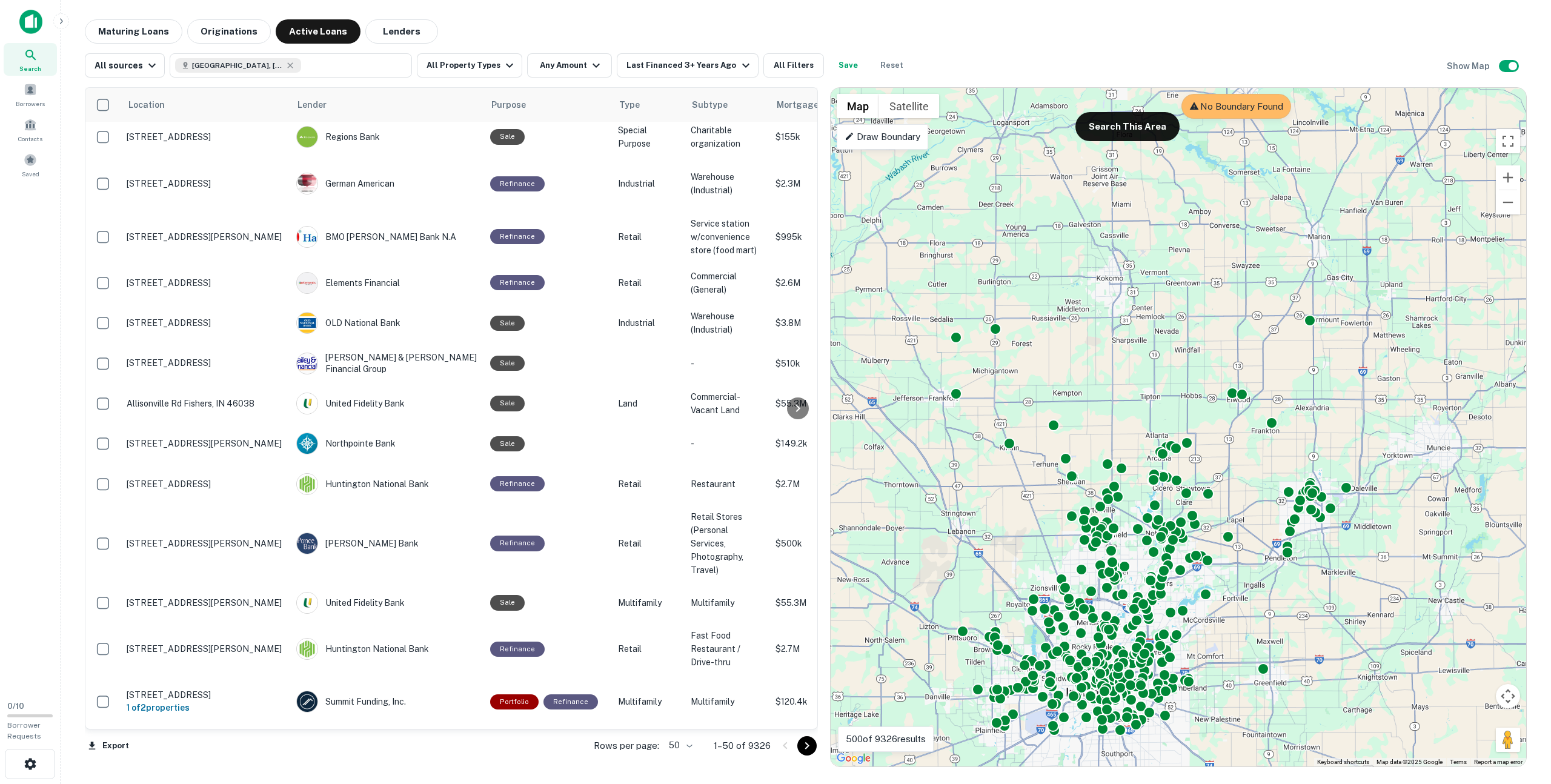
click at [573, 462] on div "To activate drag with keyboard, press Alt + Enter. Once in keyboard drag state,…" at bounding box center [1178, 427] width 696 height 679
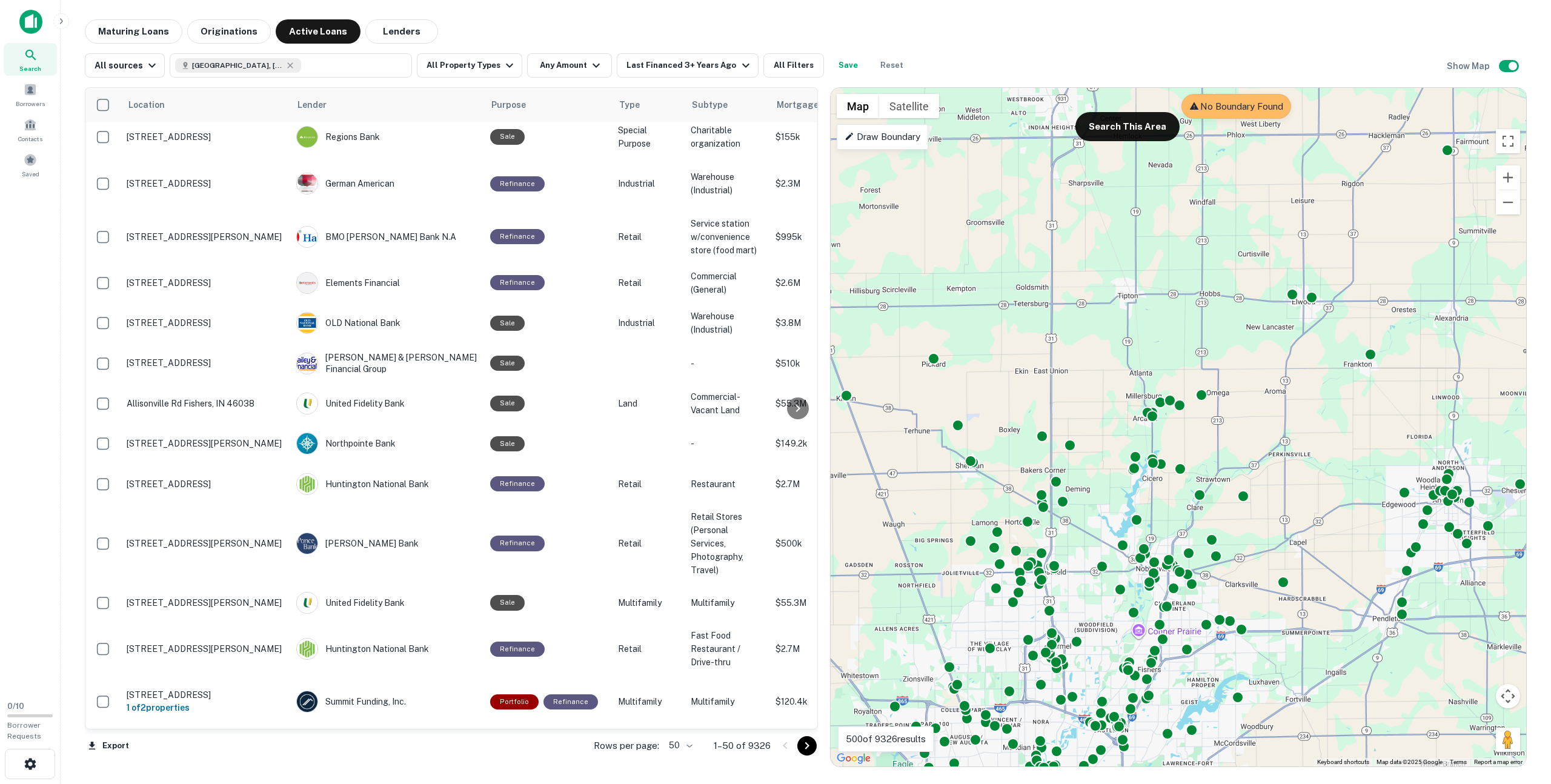
drag, startPoint x: 1210, startPoint y: 487, endPoint x: 1254, endPoint y: 438, distance: 65.9
click at [573, 438] on div "To activate drag with keyboard, press Alt + Enter. Once in keyboard drag state,…" at bounding box center [1178, 427] width 696 height 679
click at [573, 136] on p "Draw Boundary" at bounding box center [882, 137] width 76 height 15
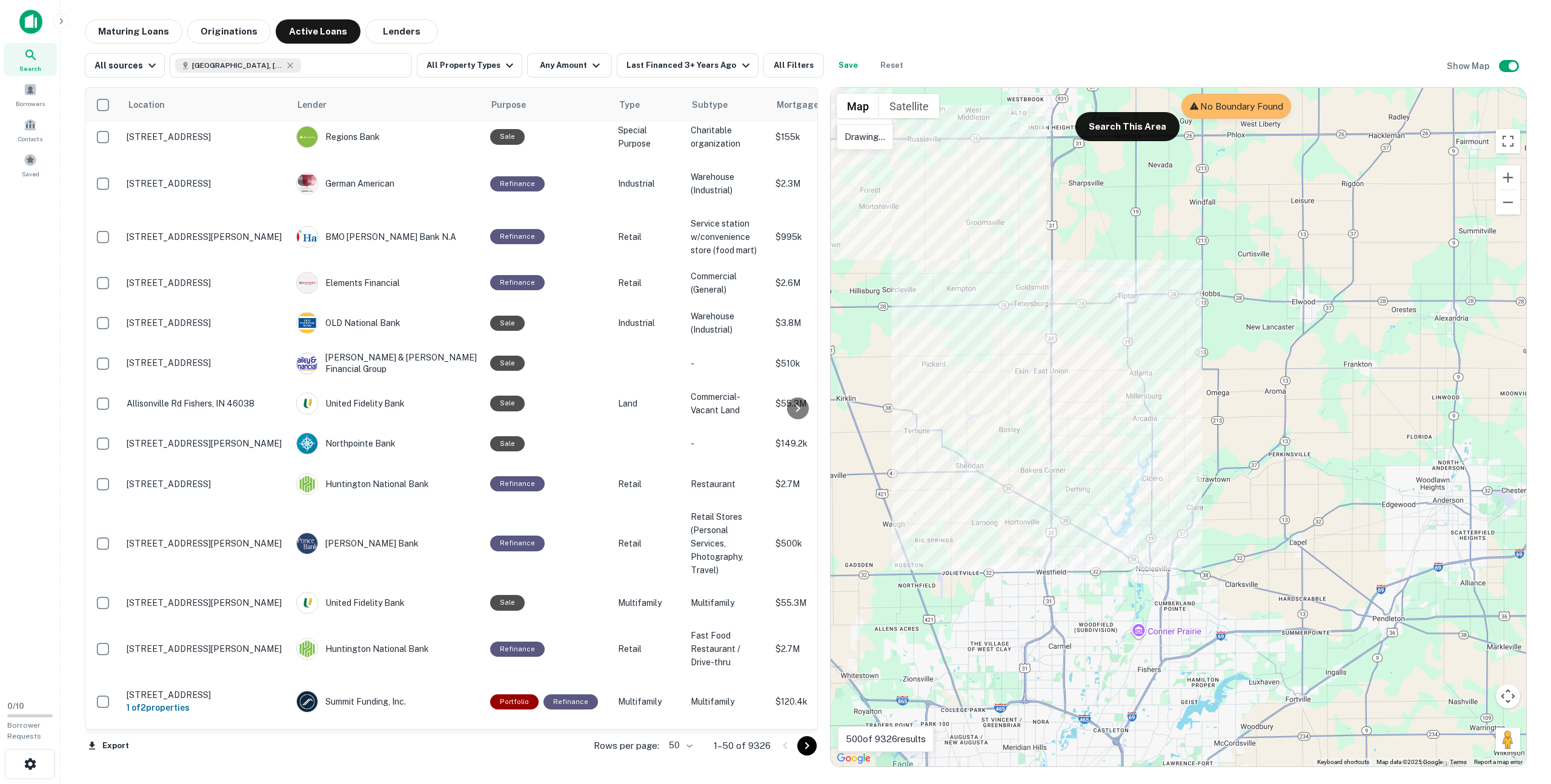
click at [573, 141] on p "Drawing..." at bounding box center [865, 137] width 40 height 15
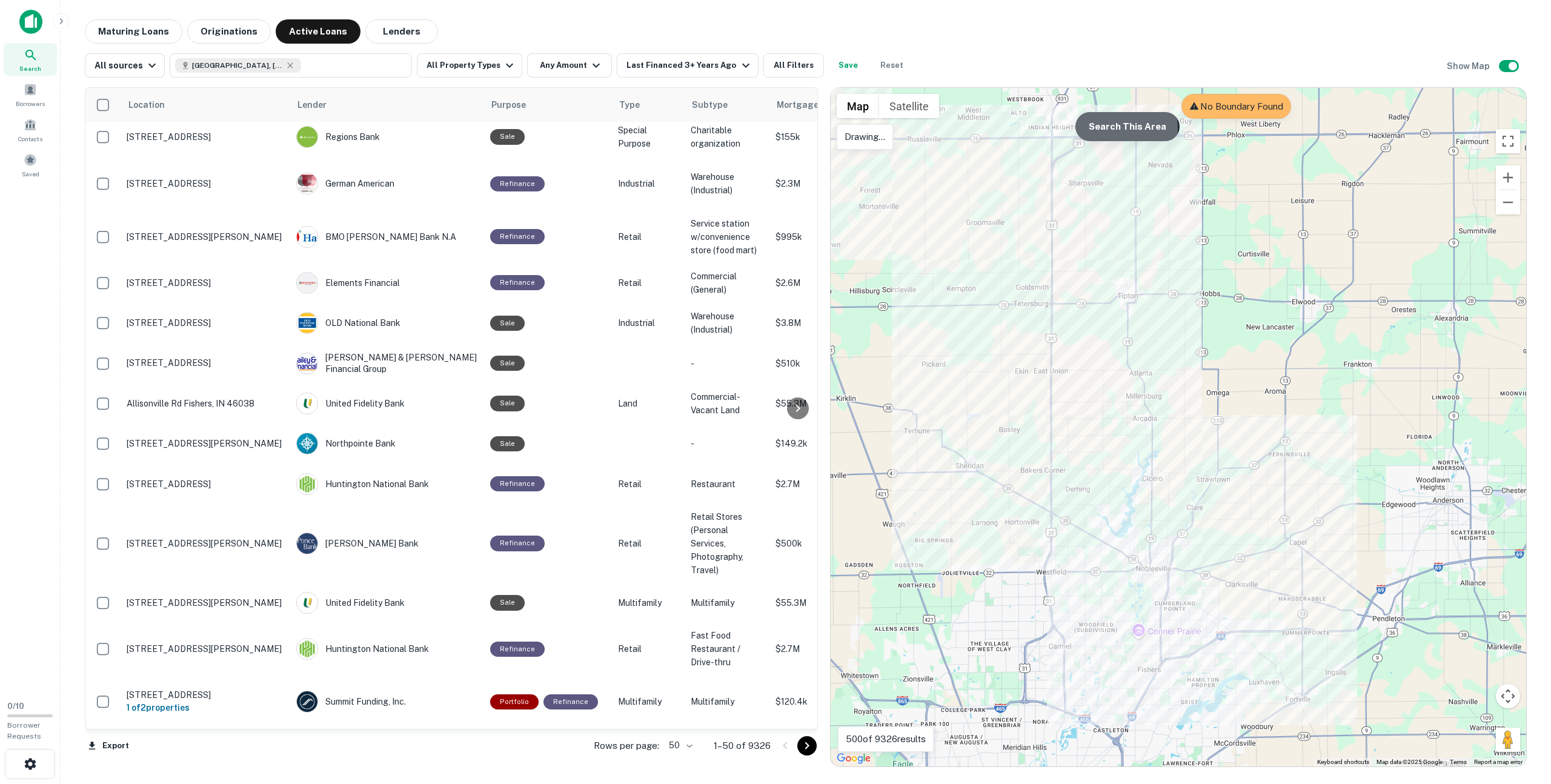
click at [573, 128] on button "Search This Area" at bounding box center [1127, 126] width 104 height 29
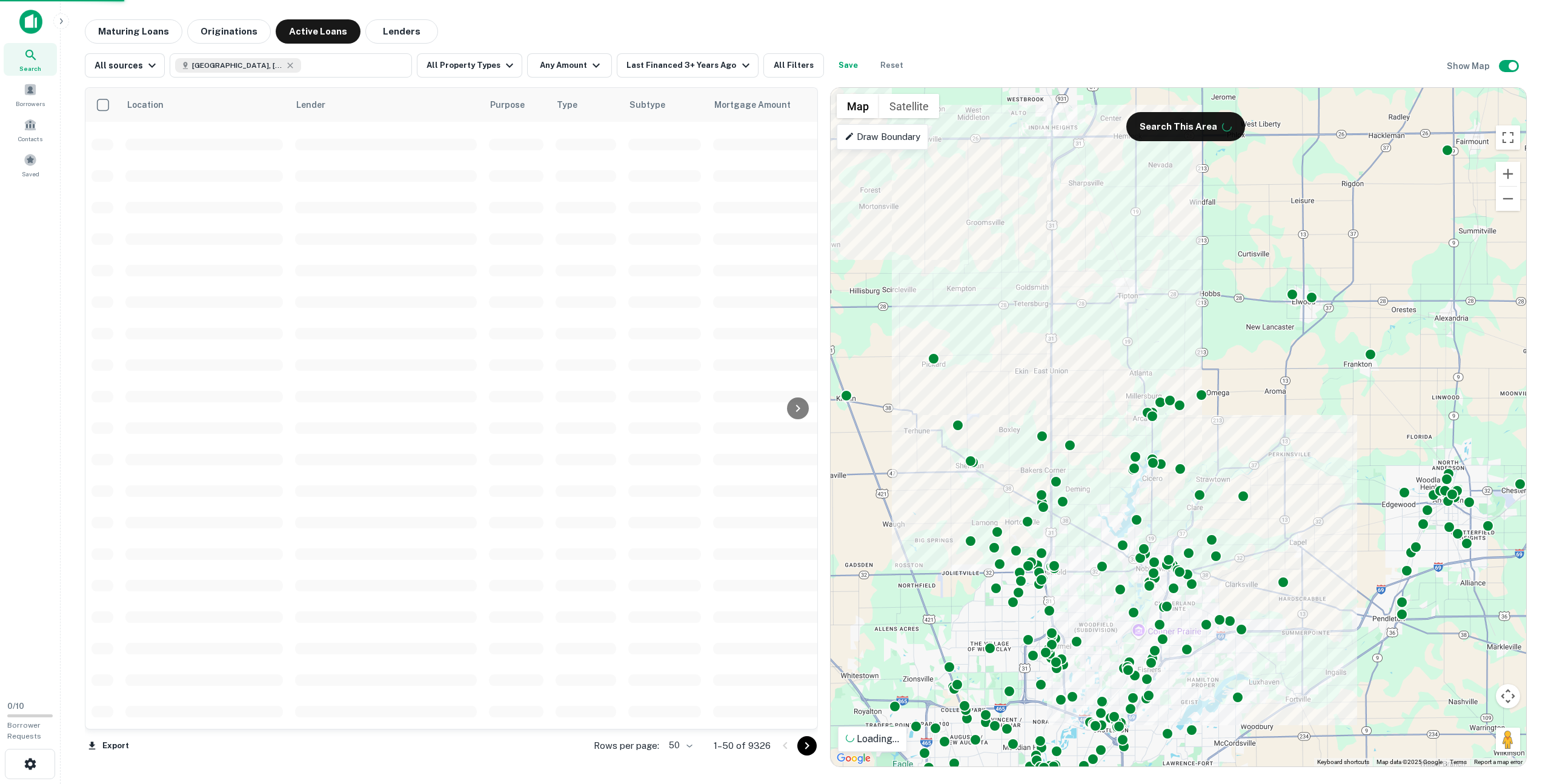
click at [573, 137] on p "Draw Boundary" at bounding box center [882, 137] width 76 height 15
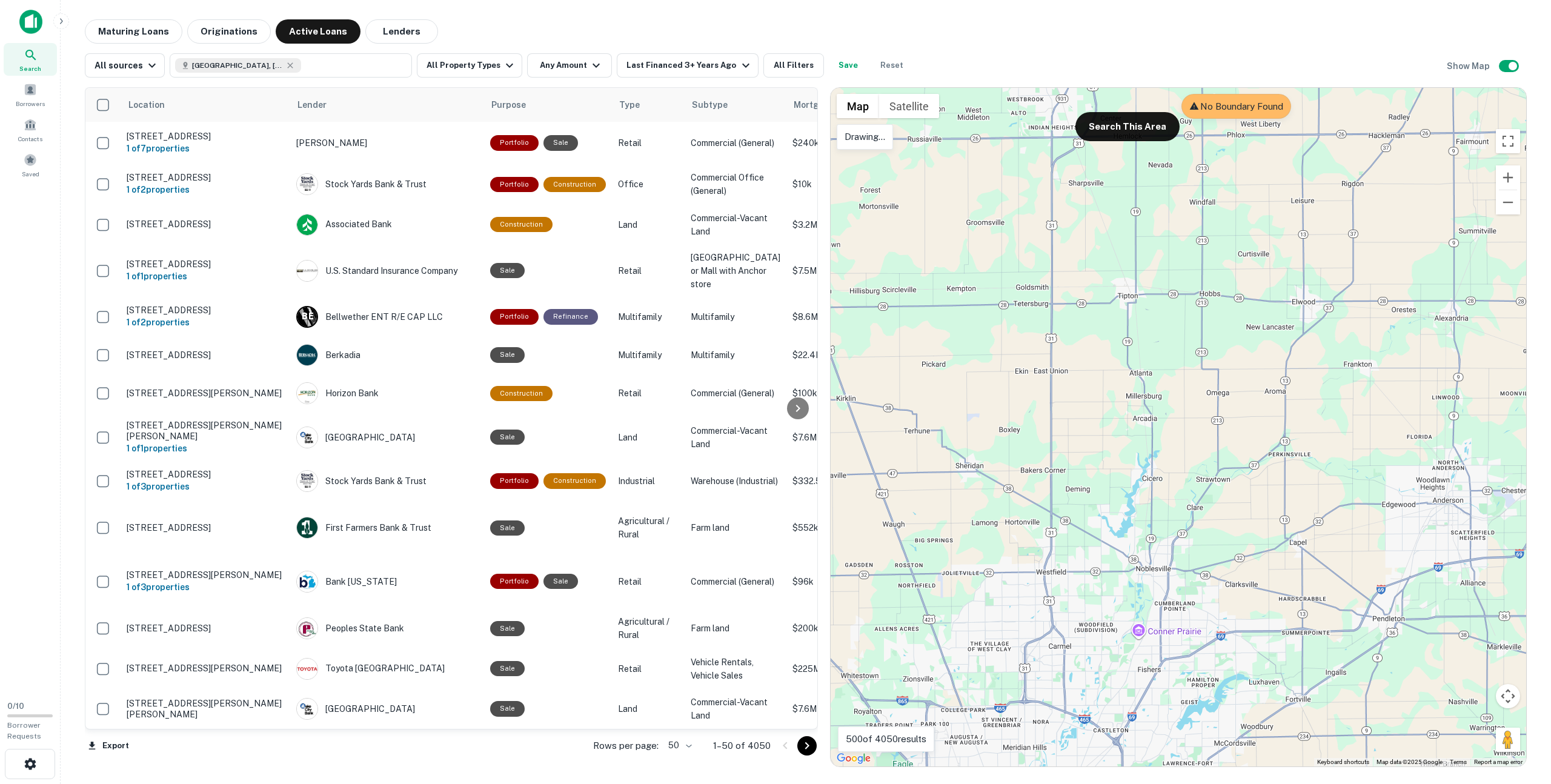
scroll to position [1670, 0]
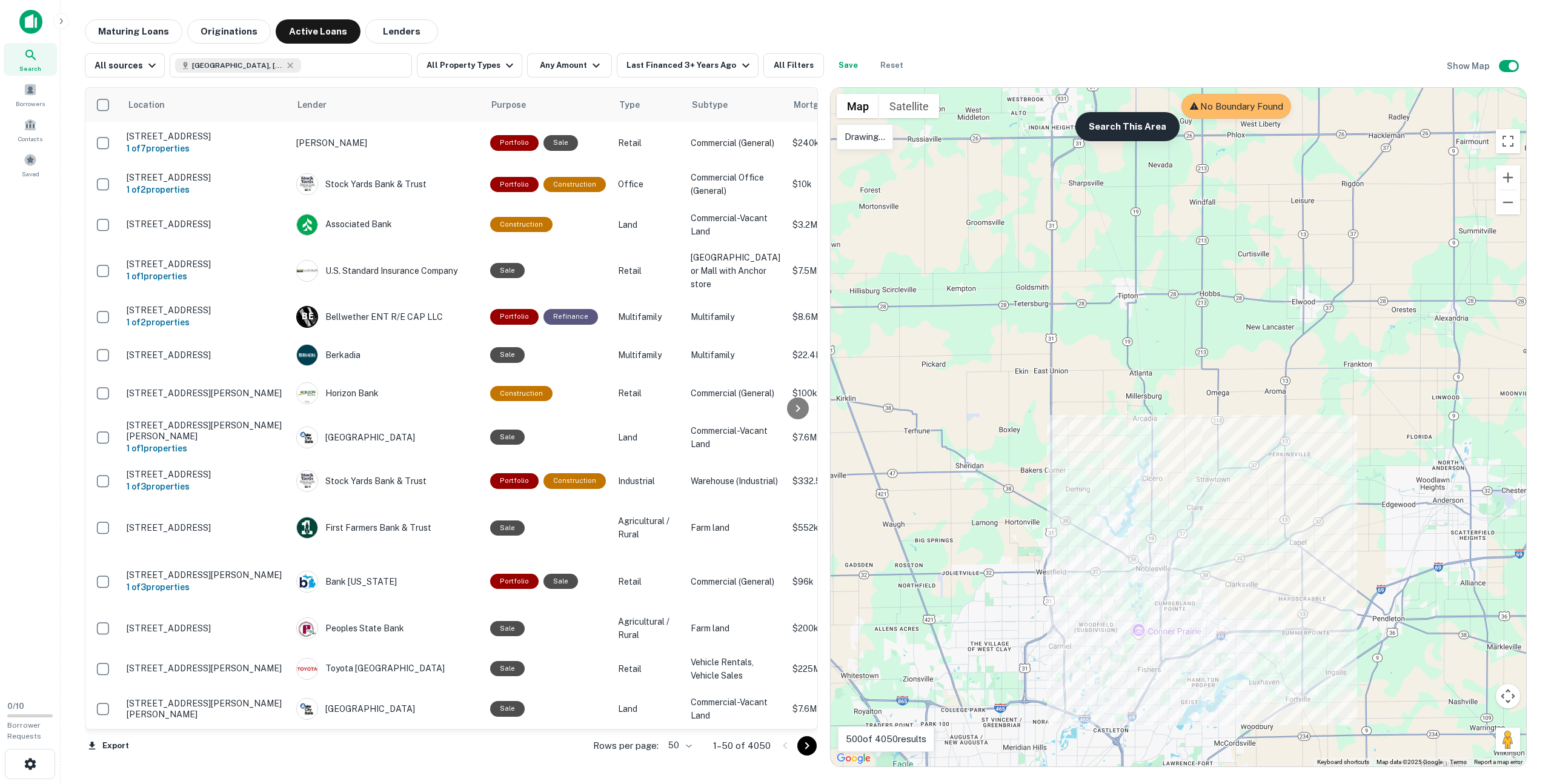
drag, startPoint x: 1262, startPoint y: 536, endPoint x: 1107, endPoint y: 132, distance: 432.7
click at [573, 485] on div at bounding box center [1178, 427] width 696 height 679
click at [573, 132] on button "Search This Area" at bounding box center [1127, 126] width 104 height 29
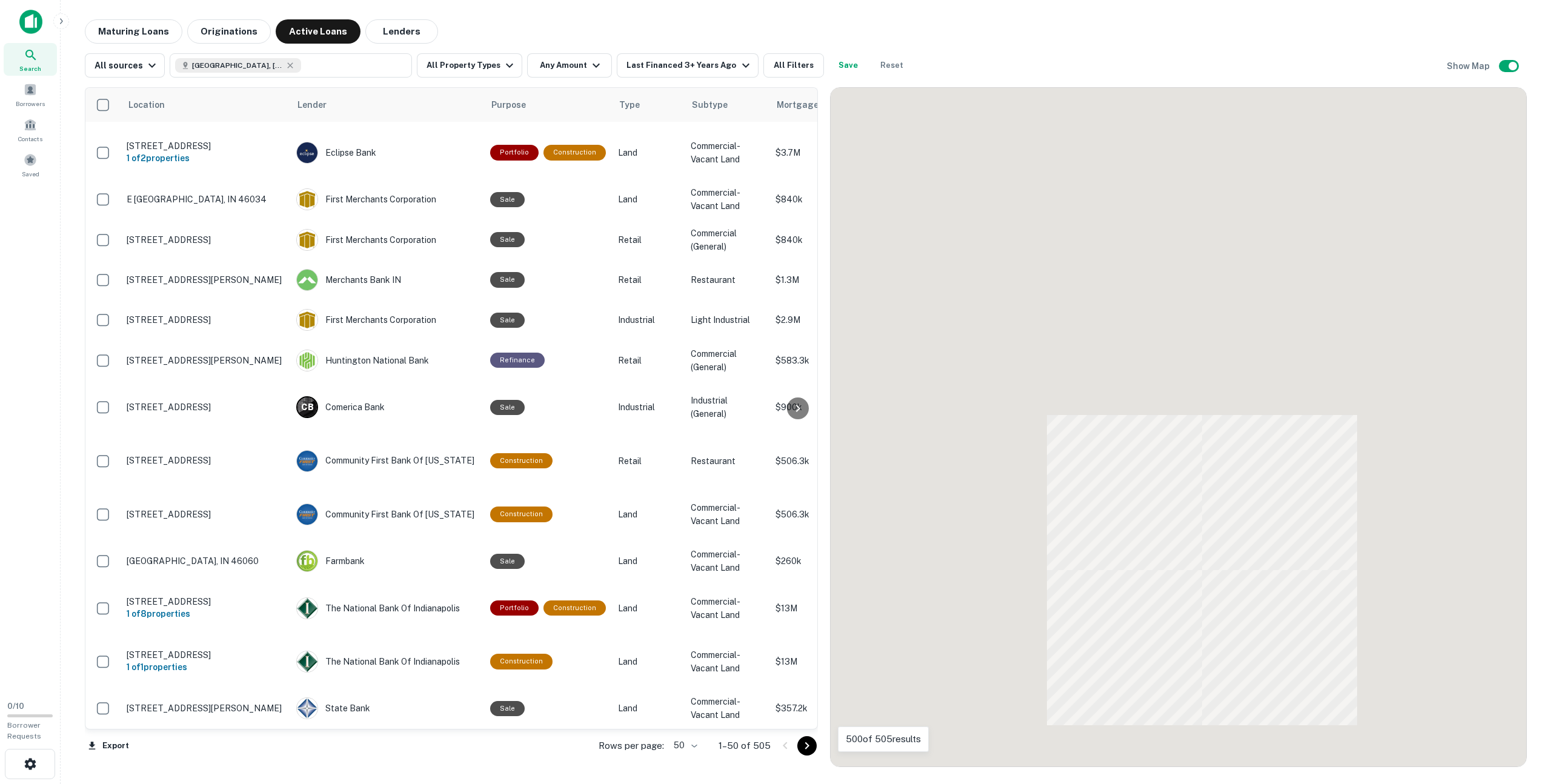
scroll to position [1665, 0]
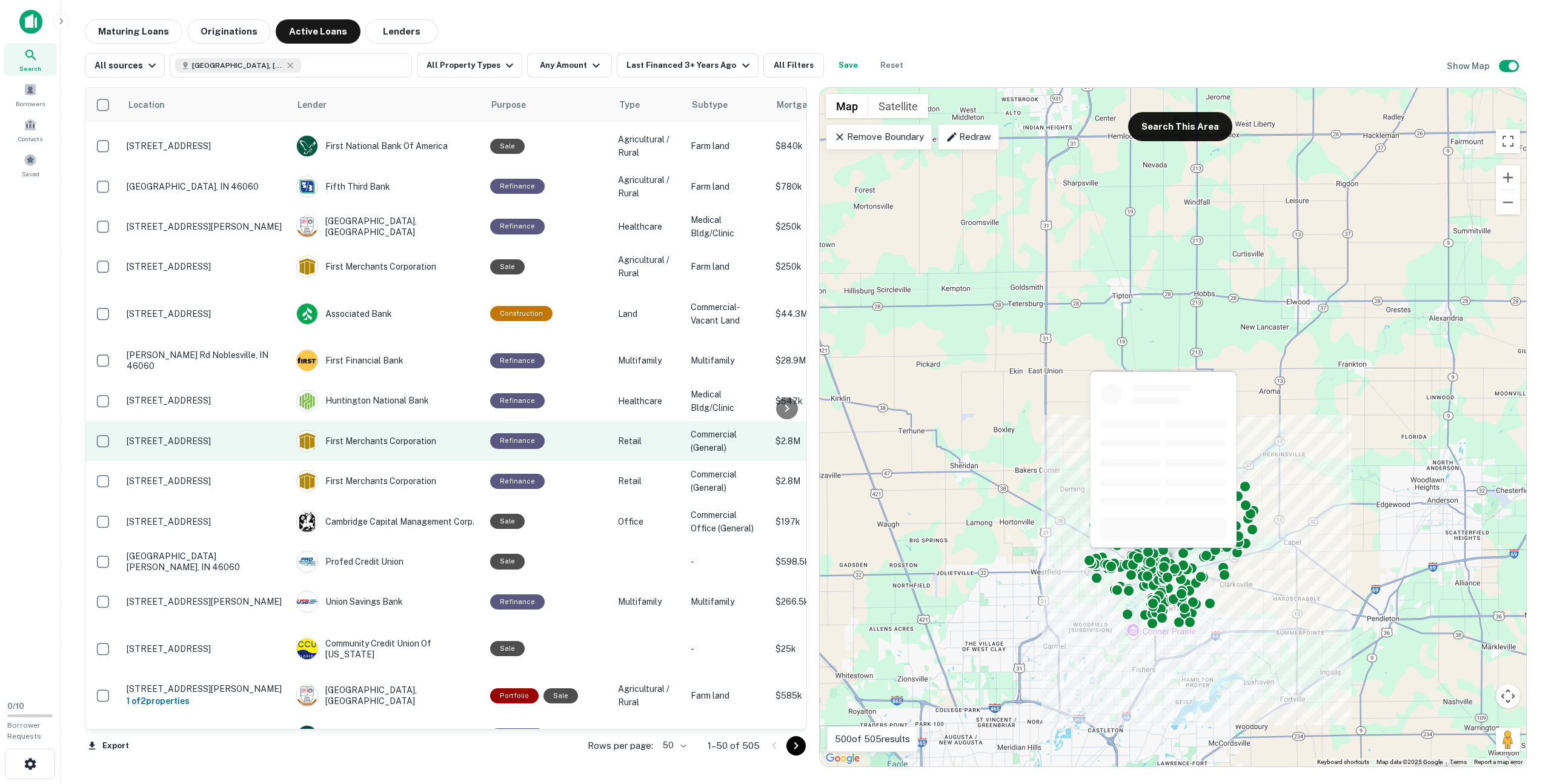
scroll to position [1108, 0]
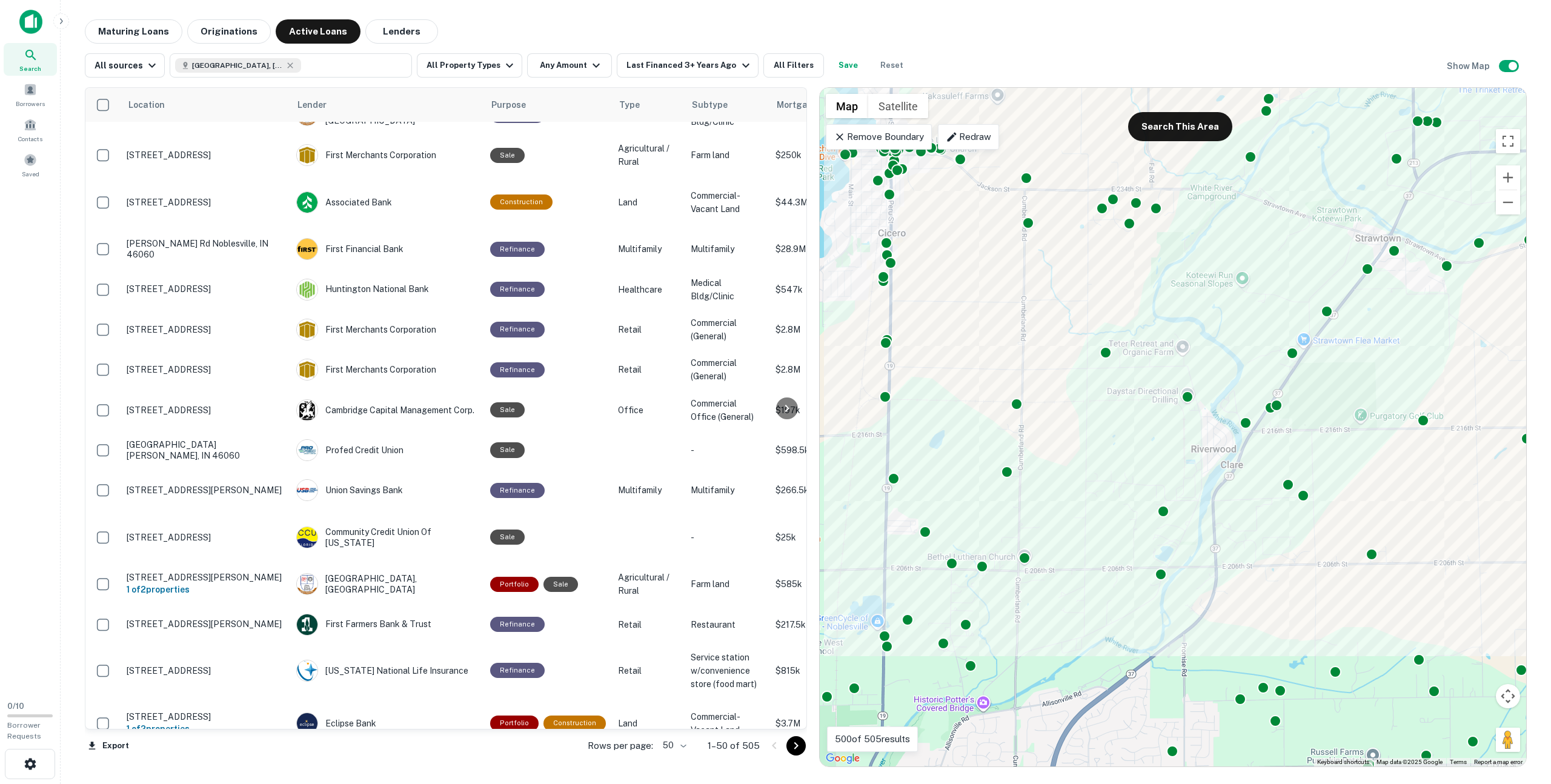
drag, startPoint x: 1197, startPoint y: 545, endPoint x: 1215, endPoint y: 399, distance: 147.1
click at [1215, 399] on div "To activate drag with keyboard, press Alt + Enter. Once in keyboard drag state,…" at bounding box center [1173, 427] width 706 height 679
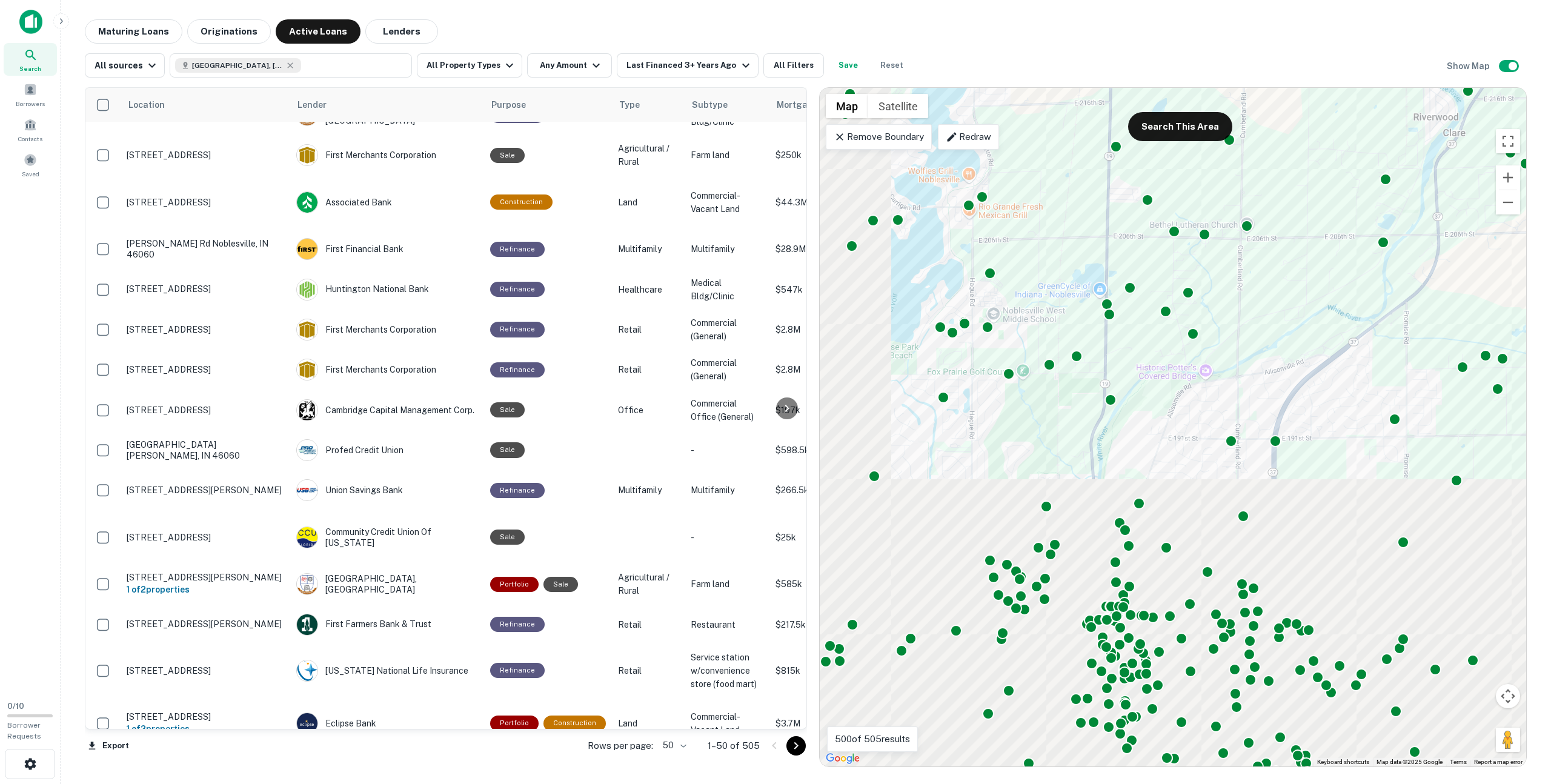
drag, startPoint x: 1074, startPoint y: 712, endPoint x: 1282, endPoint y: 394, distance: 380.0
click at [1282, 394] on div "To activate drag with keyboard, press Alt + Enter. Once in keyboard drag state,…" at bounding box center [1173, 427] width 706 height 679
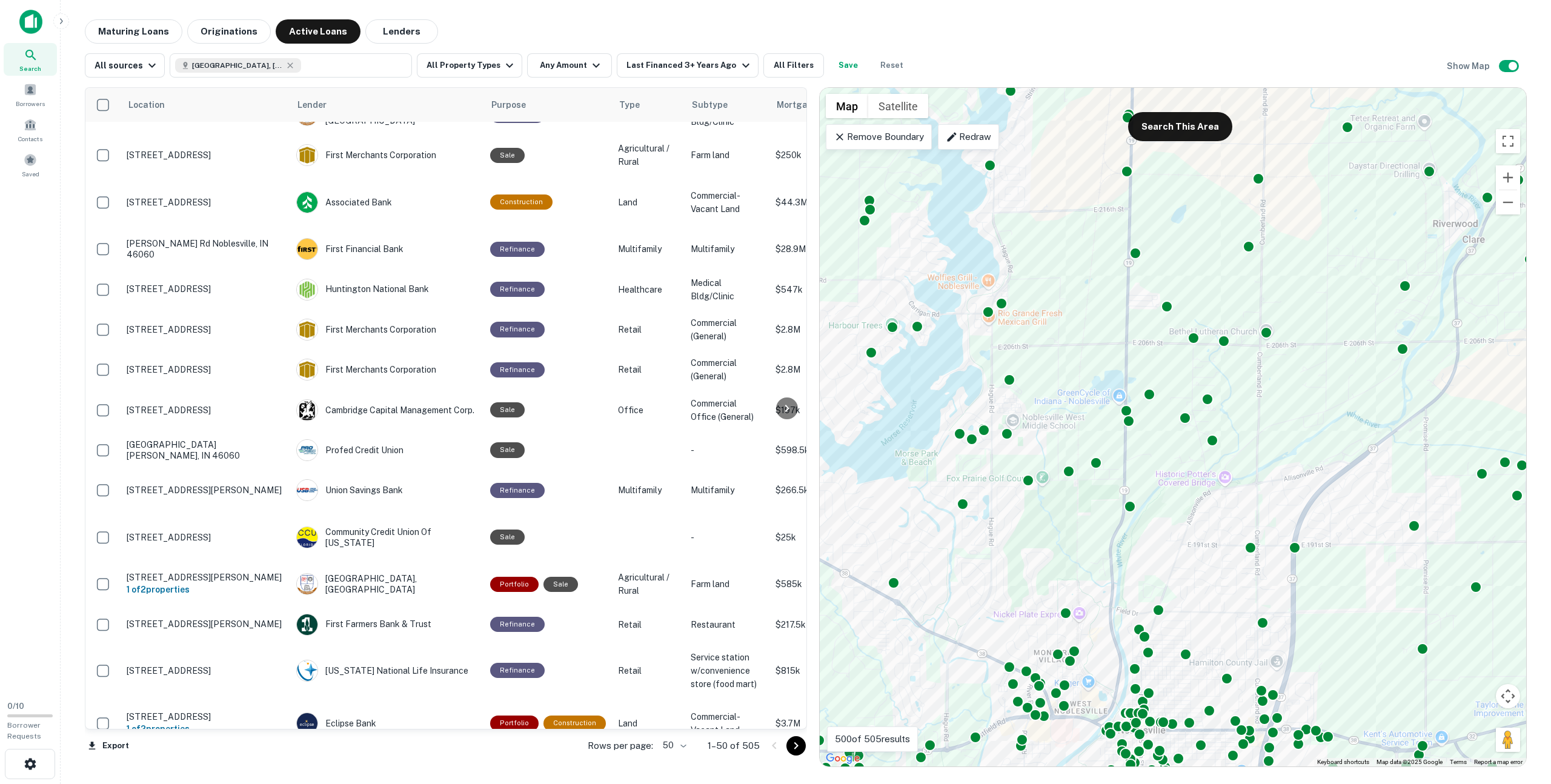
drag, startPoint x: 1025, startPoint y: 420, endPoint x: 1050, endPoint y: 542, distance: 124.5
click at [1050, 542] on div "To activate drag with keyboard, press Alt + Enter. Once in keyboard drag state,…" at bounding box center [1173, 427] width 706 height 679
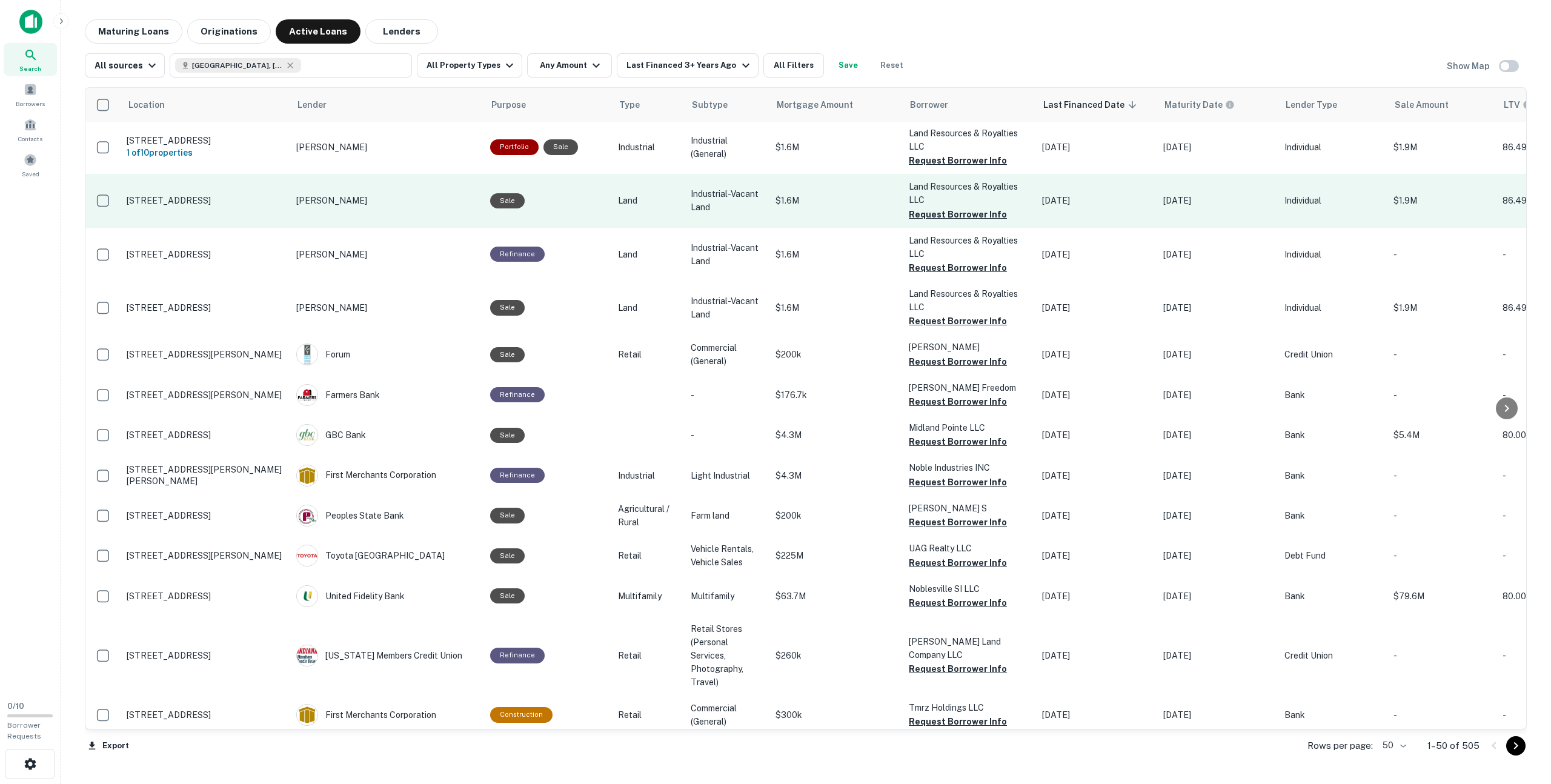
scroll to position [0, 0]
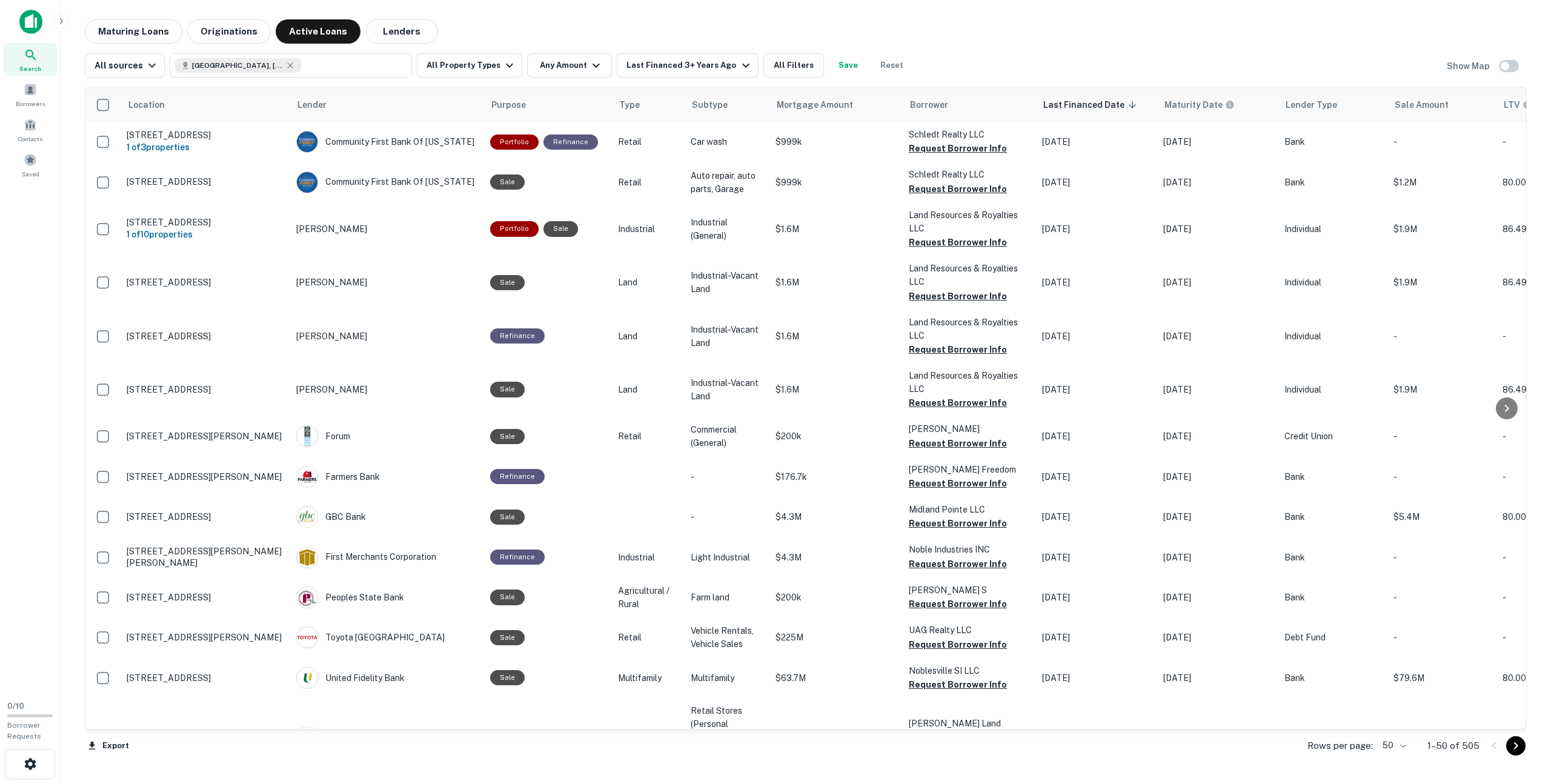
click at [1509, 753] on div at bounding box center [1505, 745] width 41 height 19
click at [1517, 747] on icon "Go to next page" at bounding box center [1516, 746] width 15 height 15
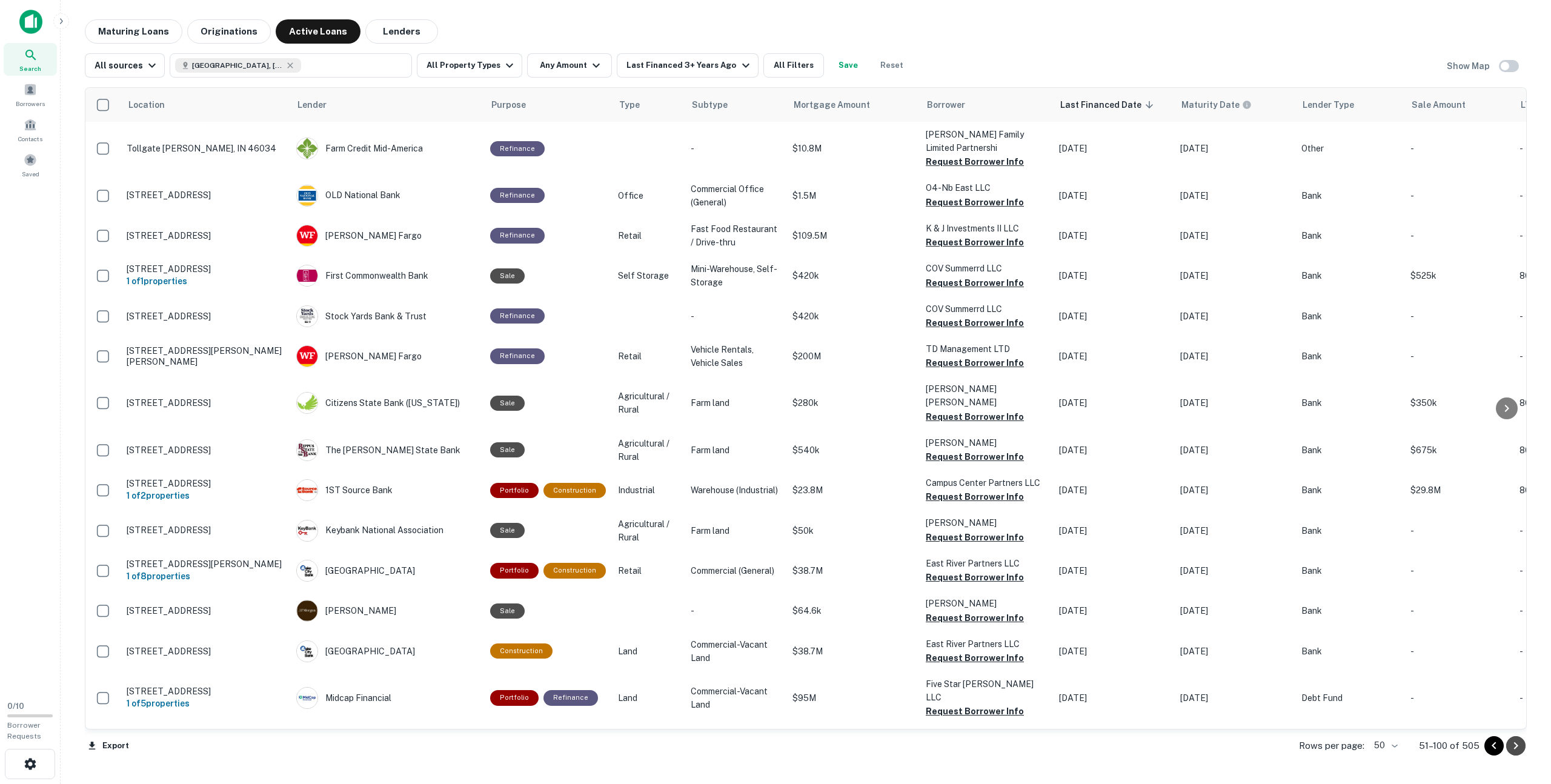
click at [1515, 746] on icon "Go to next page" at bounding box center [1516, 745] width 4 height 7
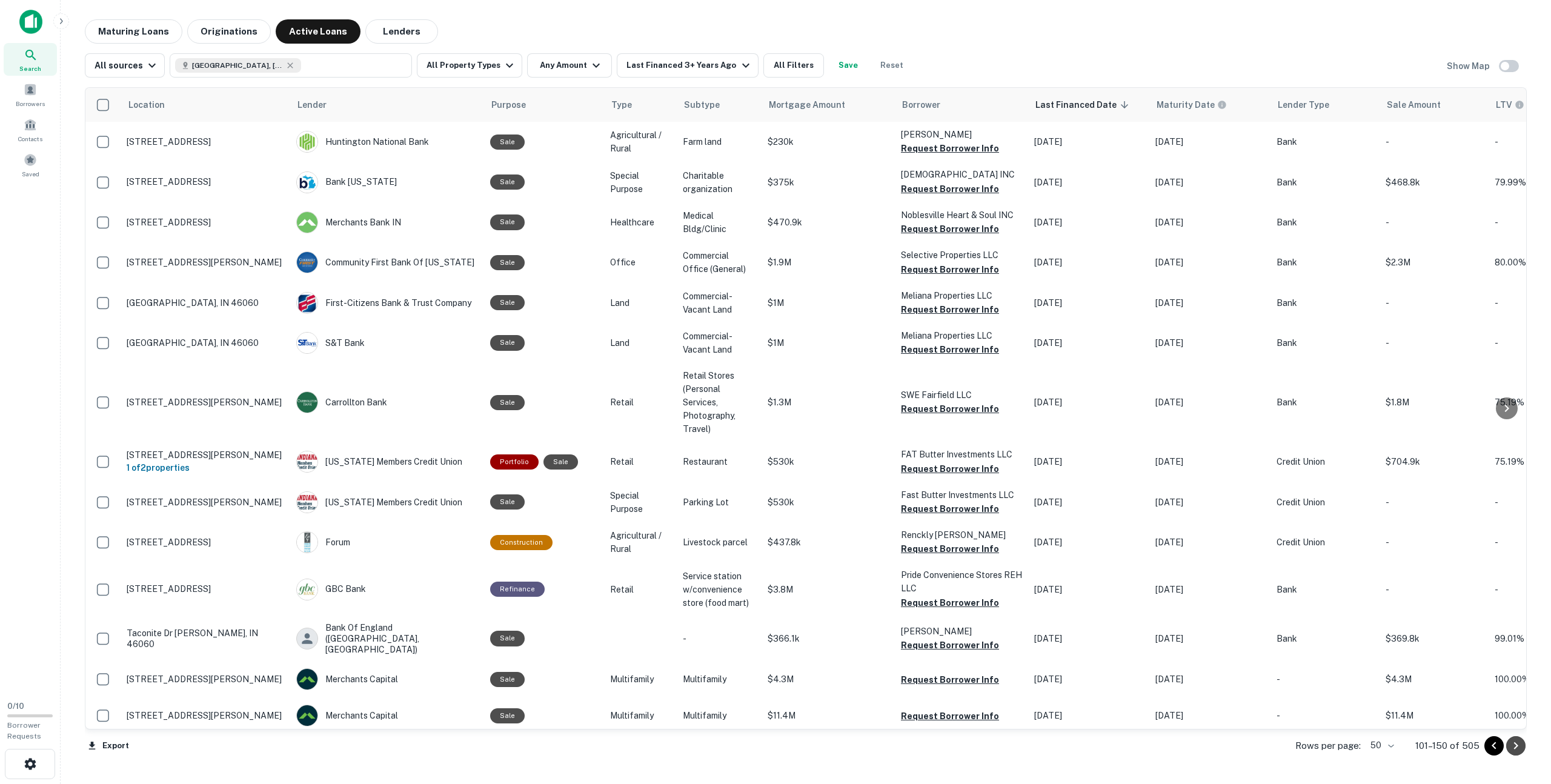
click at [1515, 746] on icon "Go to next page" at bounding box center [1516, 745] width 4 height 7
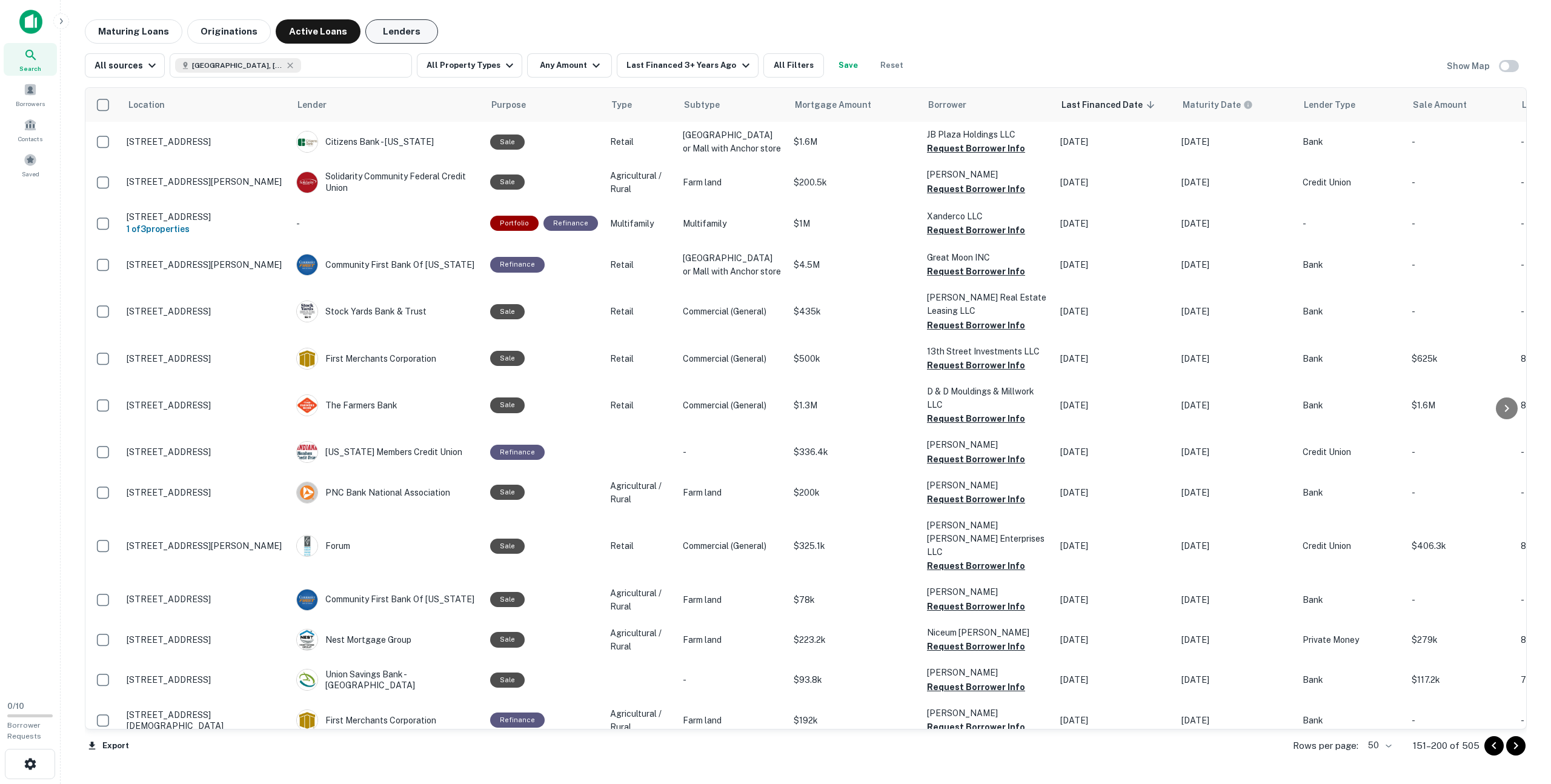
click at [379, 39] on button "Lenders" at bounding box center [402, 32] width 73 height 24
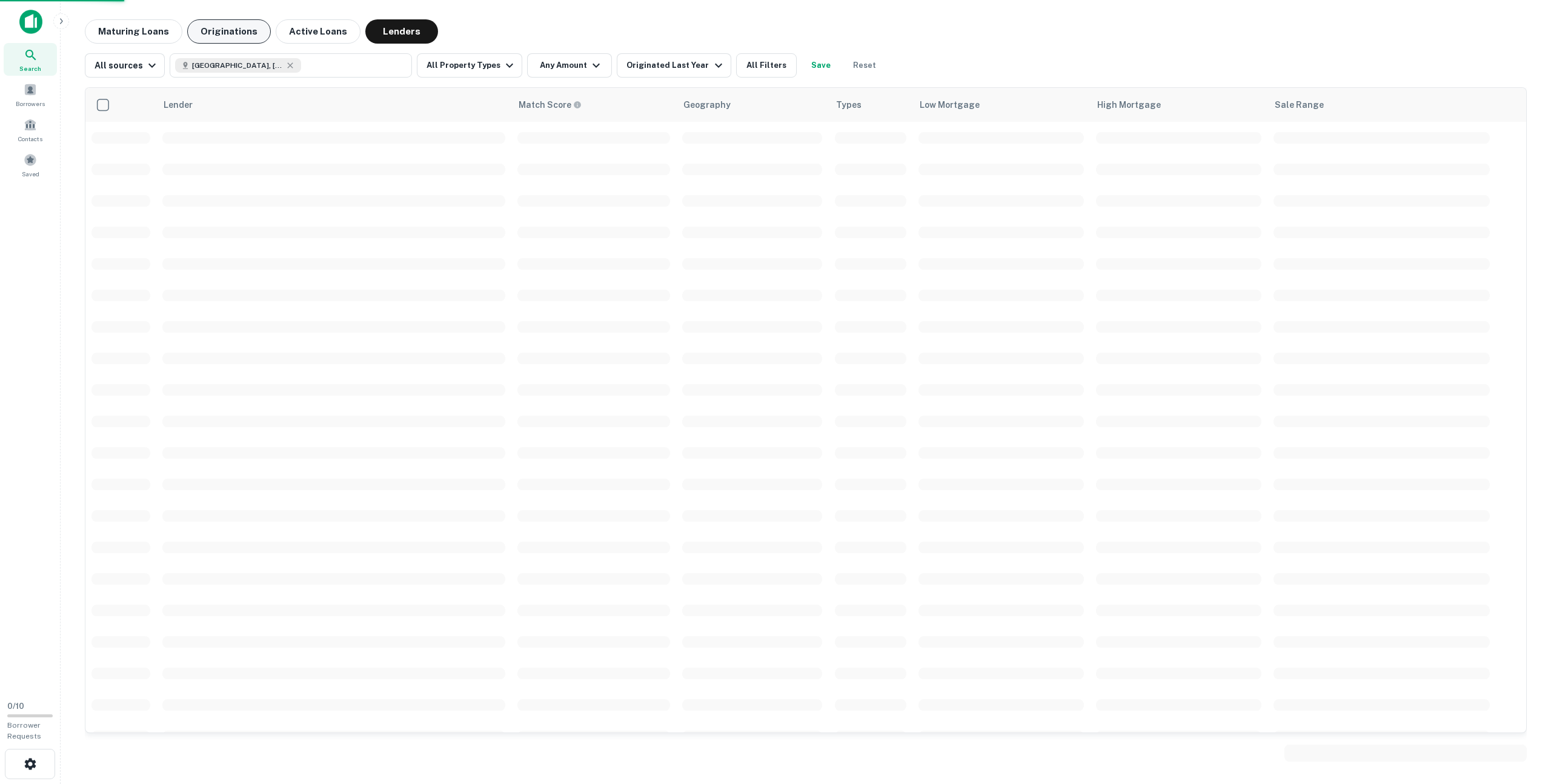
click at [288, 27] on button "Active Loans" at bounding box center [318, 32] width 85 height 24
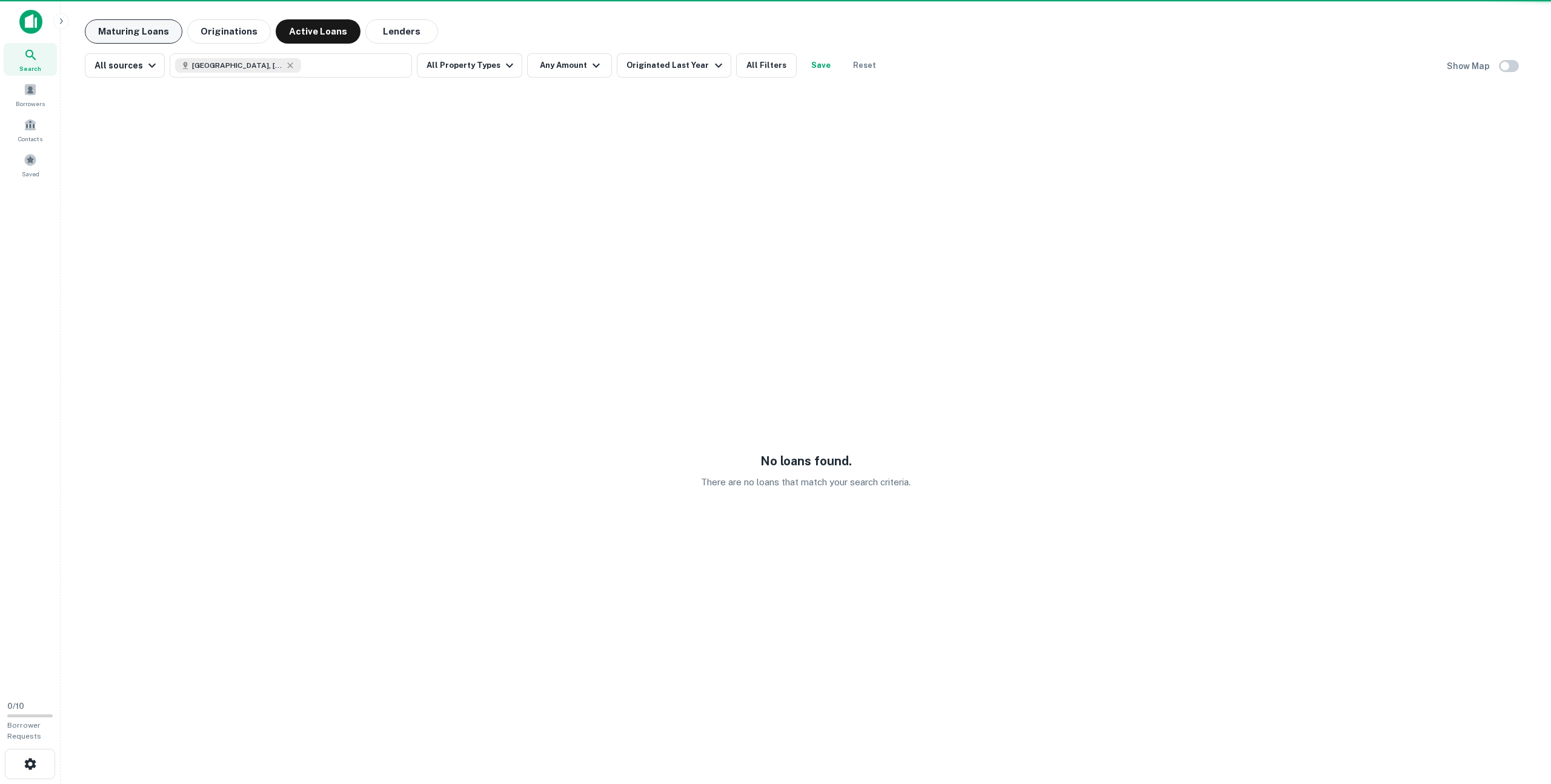
click at [111, 33] on button "Maturing Loans" at bounding box center [133, 32] width 97 height 24
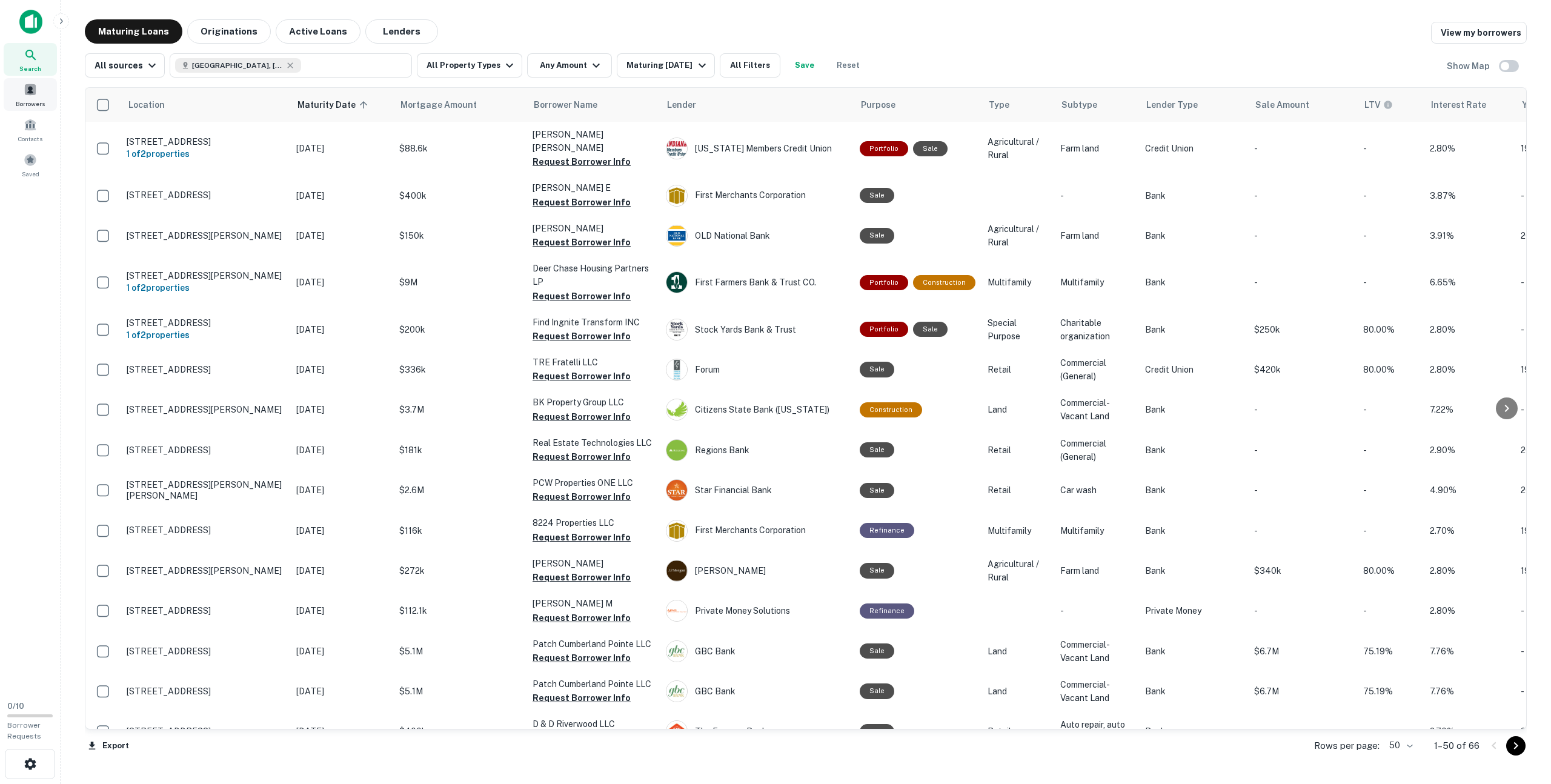
click at [30, 103] on span "Borrowers" at bounding box center [30, 103] width 29 height 9
